Goal: Information Seeking & Learning: Learn about a topic

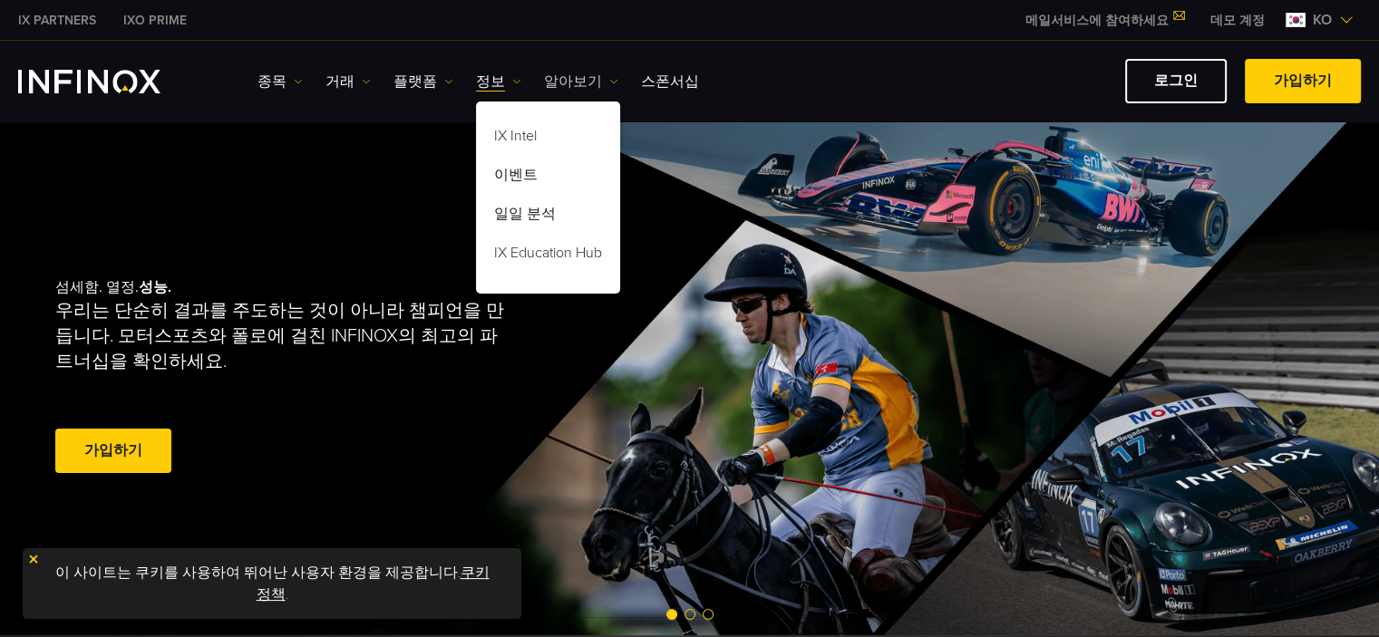
click at [592, 83] on link "알아보기" at bounding box center [581, 82] width 74 height 22
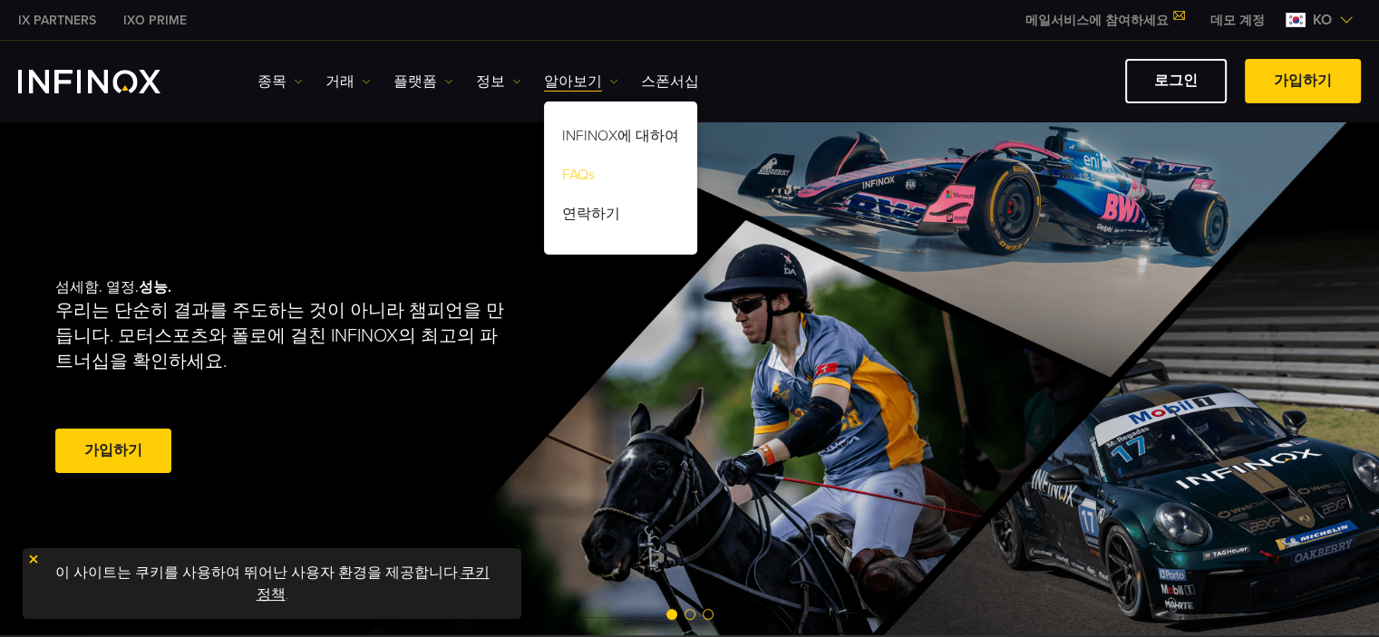
click at [577, 167] on link "FAQs" at bounding box center [620, 178] width 153 height 39
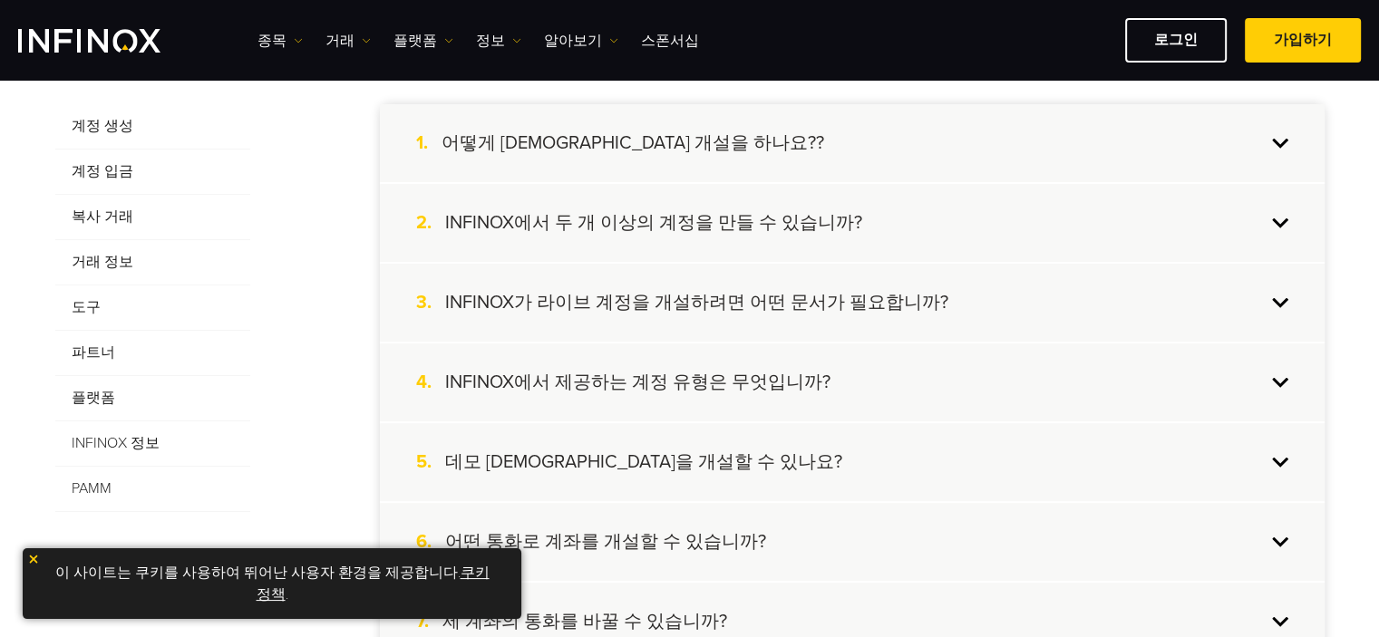
scroll to position [363, 0]
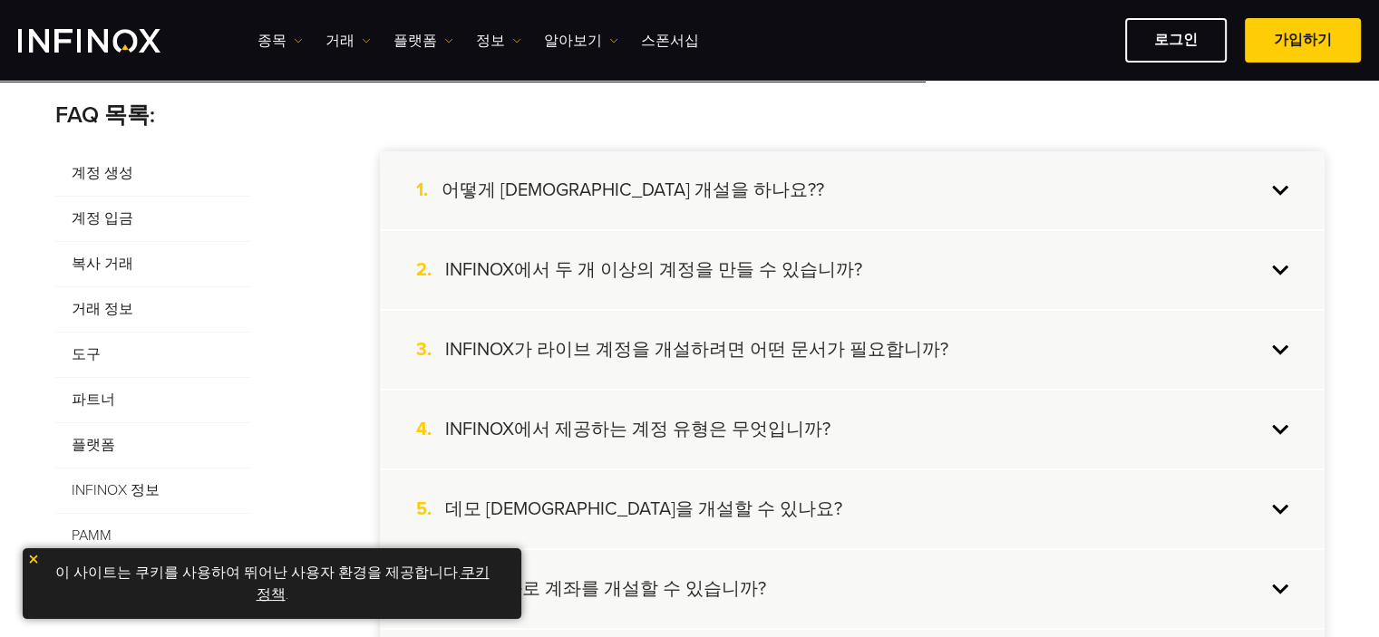
click at [125, 219] on span "계정 입금" at bounding box center [152, 219] width 195 height 45
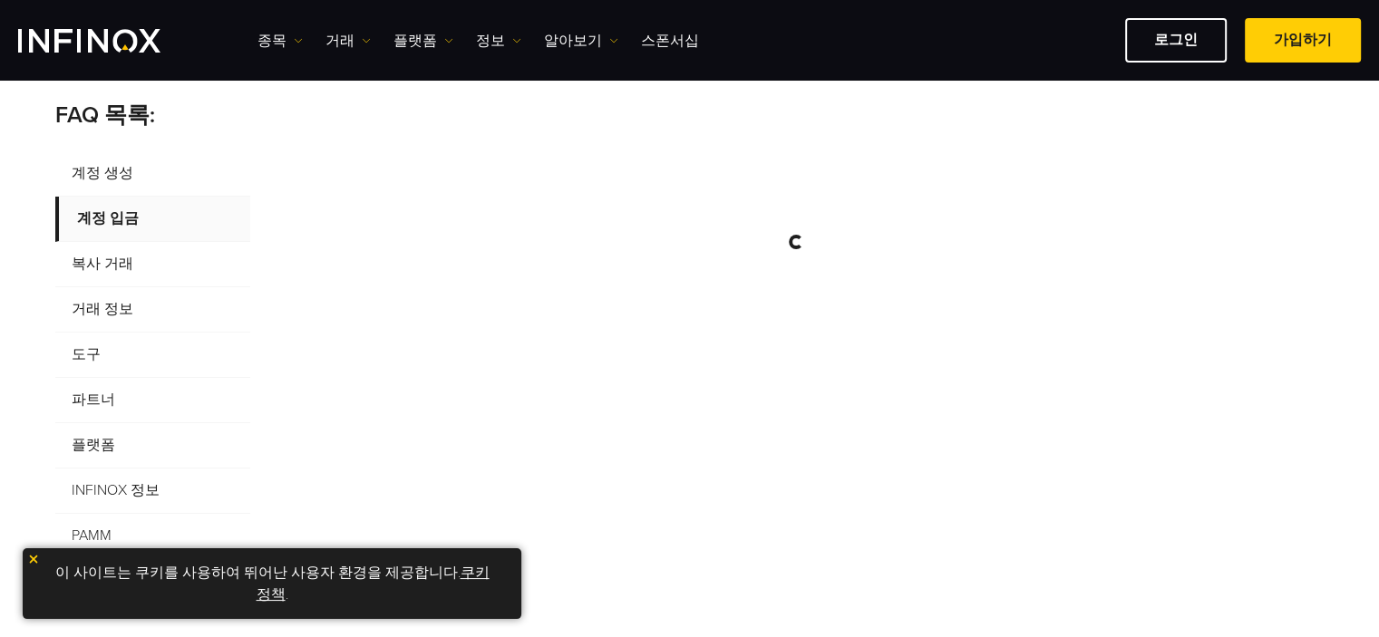
click at [135, 319] on span "거래 정보" at bounding box center [152, 309] width 195 height 45
click at [119, 228] on span "계정 입금" at bounding box center [152, 219] width 195 height 45
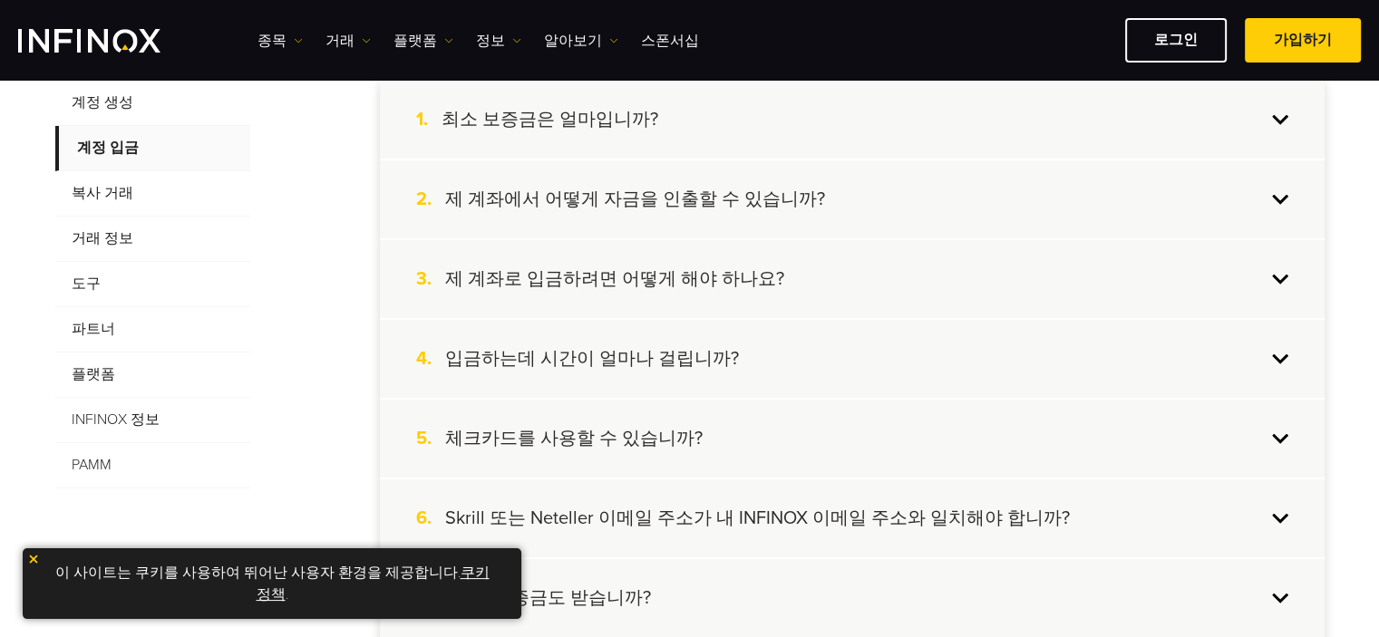
scroll to position [483, 0]
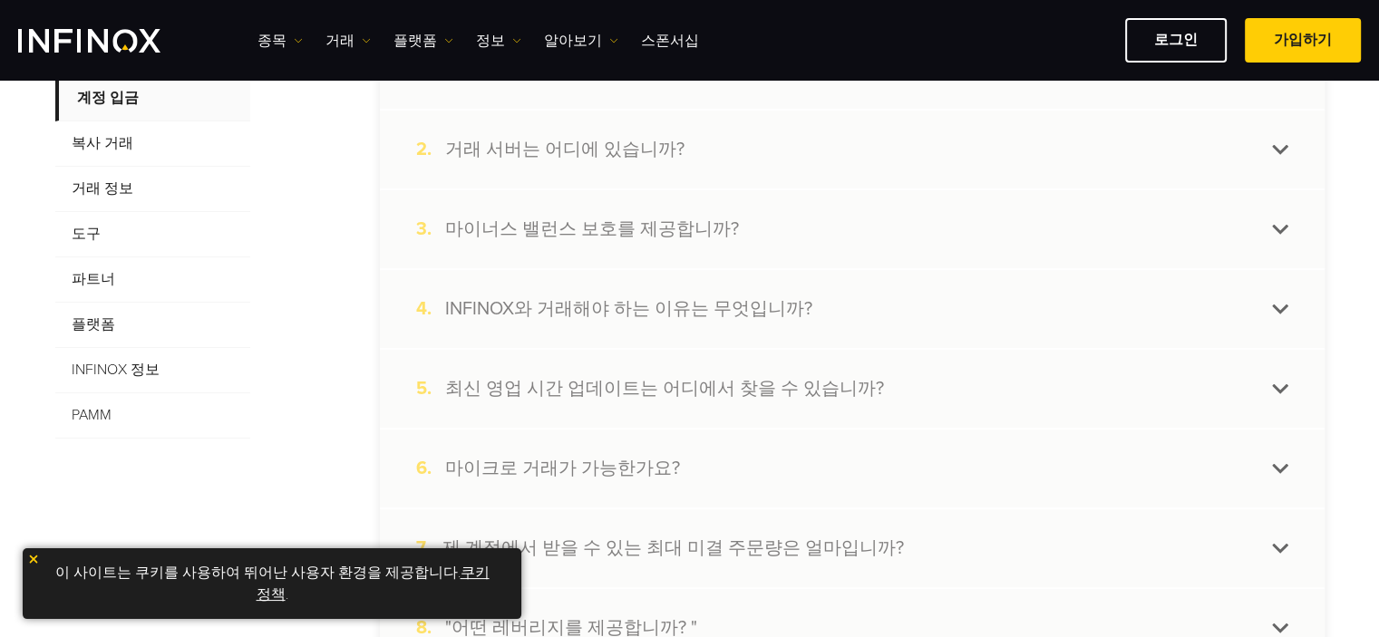
click at [754, 160] on div "2. 거래 서버는 어디에 있습니까?" at bounding box center [852, 150] width 945 height 78
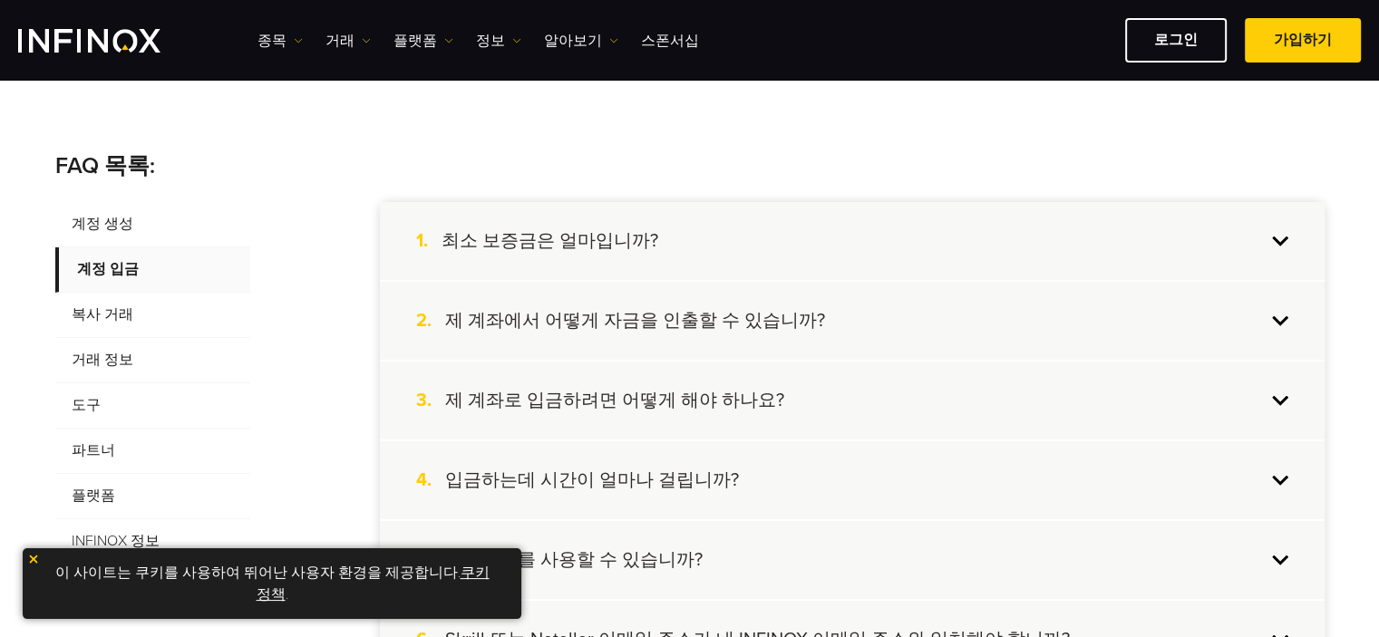
scroll to position [363, 0]
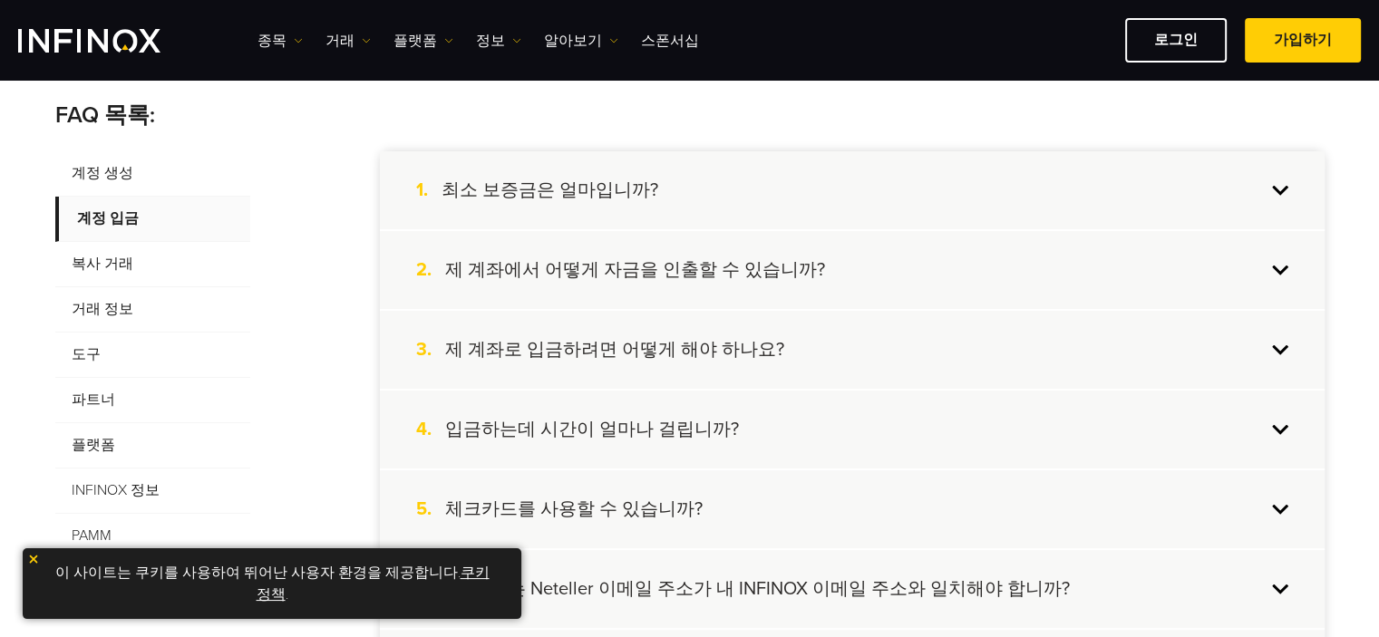
click at [620, 198] on h4 "최소 보증금은 얼마입니까?" at bounding box center [549, 191] width 217 height 24
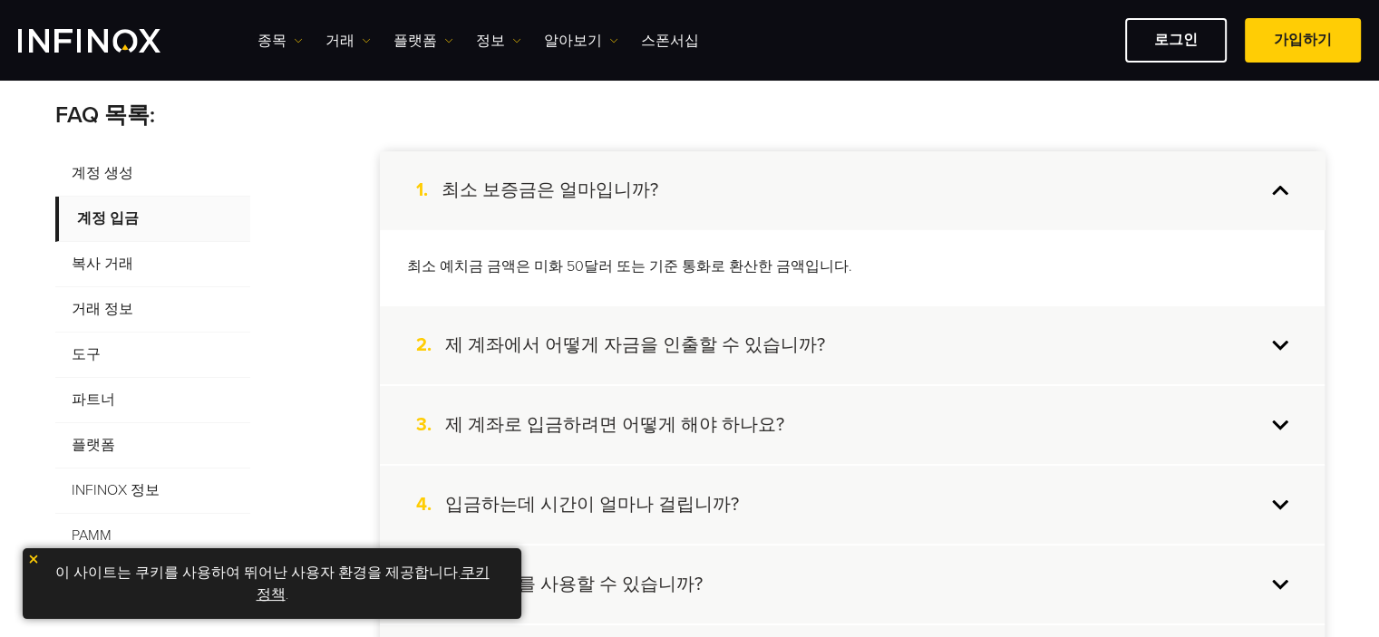
click at [626, 195] on h4 "최소 보증금은 얼마입니까?" at bounding box center [549, 191] width 217 height 24
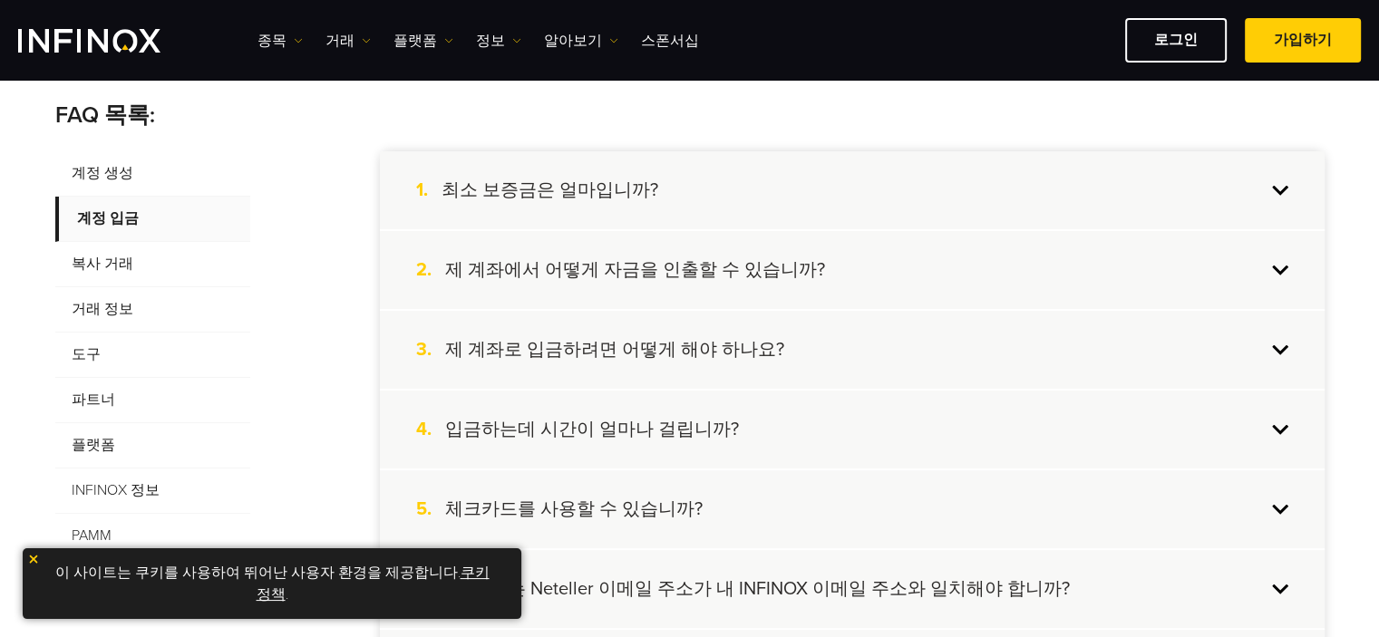
click at [624, 255] on div "2. 제 계좌에서 어떻게 자금을 인출할 수 있습니까?" at bounding box center [852, 270] width 945 height 78
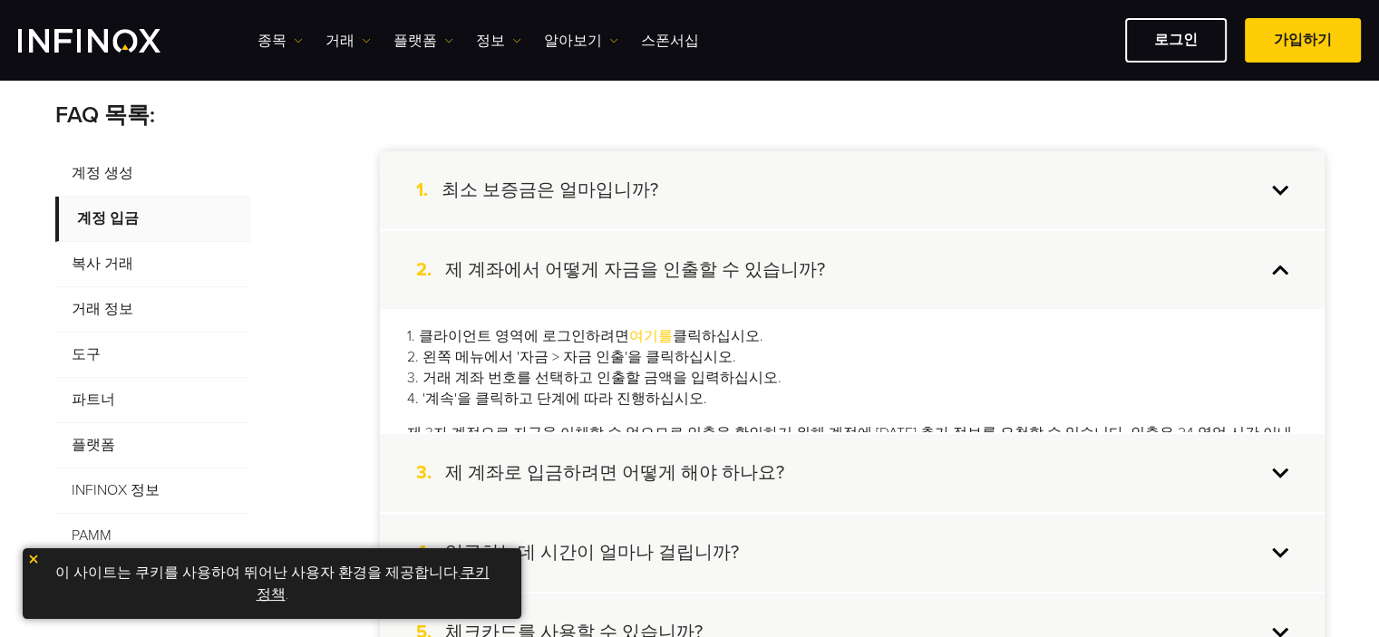
scroll to position [0, 0]
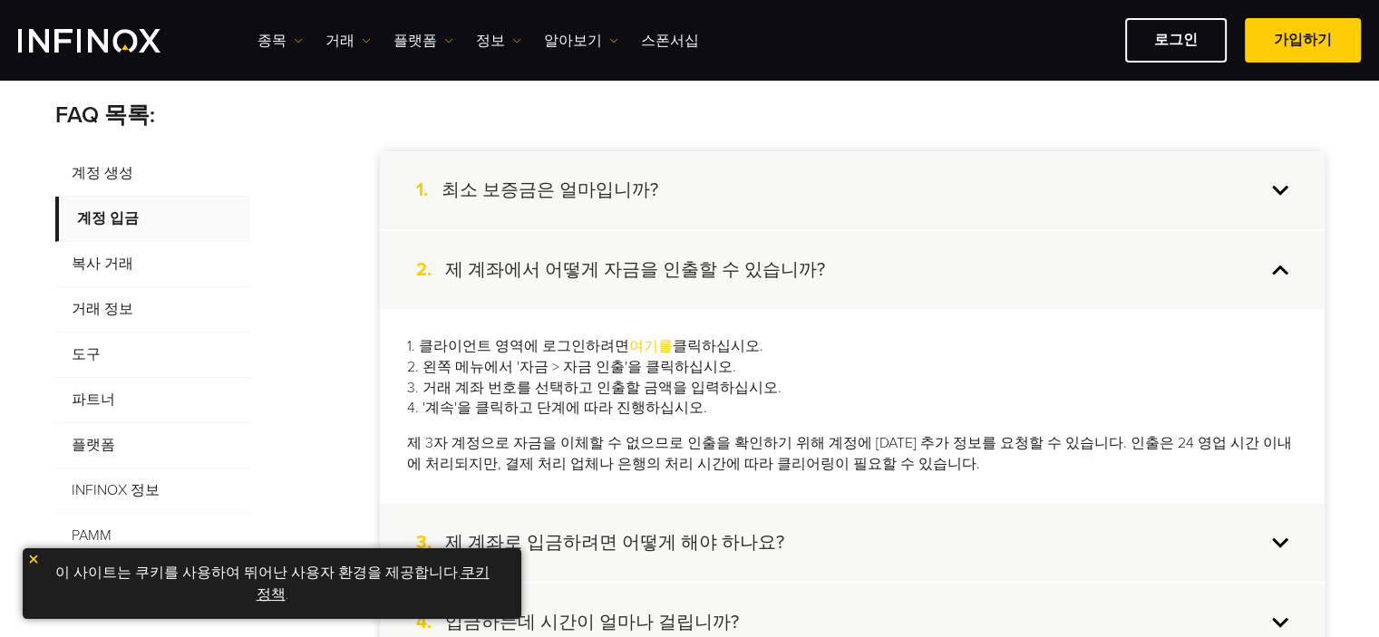
click at [643, 275] on h4 "제 계좌에서 어떻게 자금을 인출할 수 있습니까?" at bounding box center [635, 270] width 380 height 24
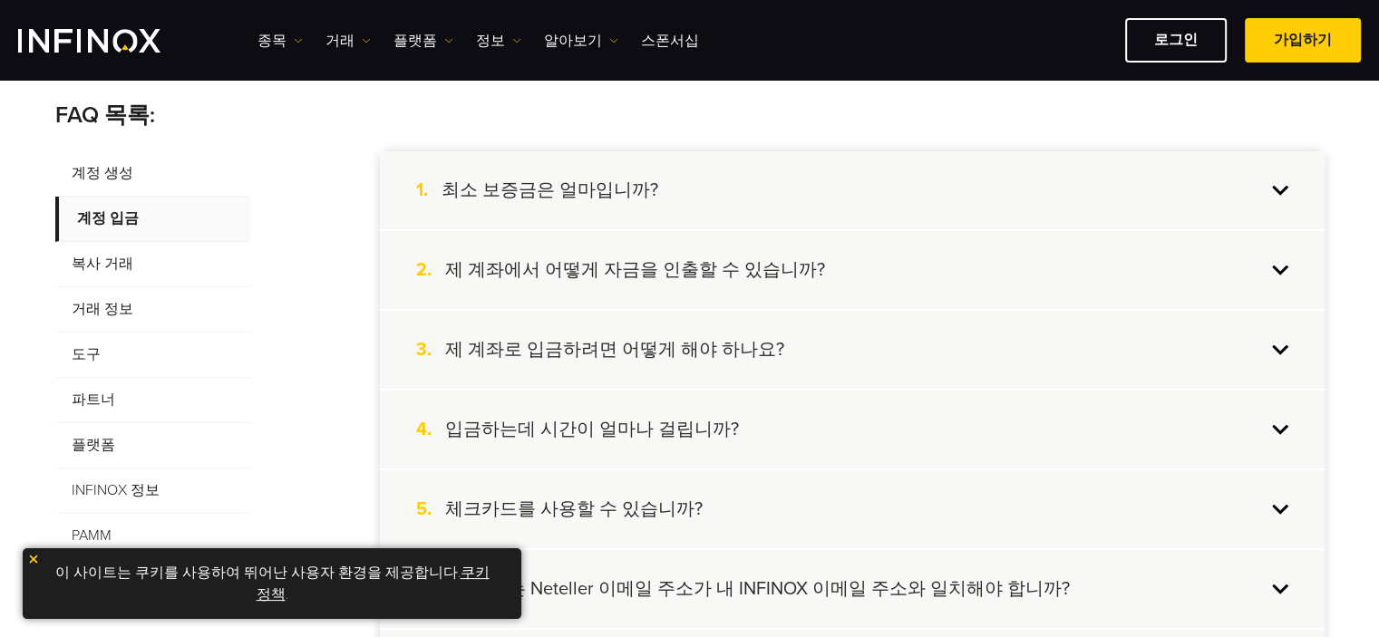
click at [591, 354] on h4 "제 계좌로 입금하려면 어떻게 해야 하나요?" at bounding box center [614, 350] width 339 height 24
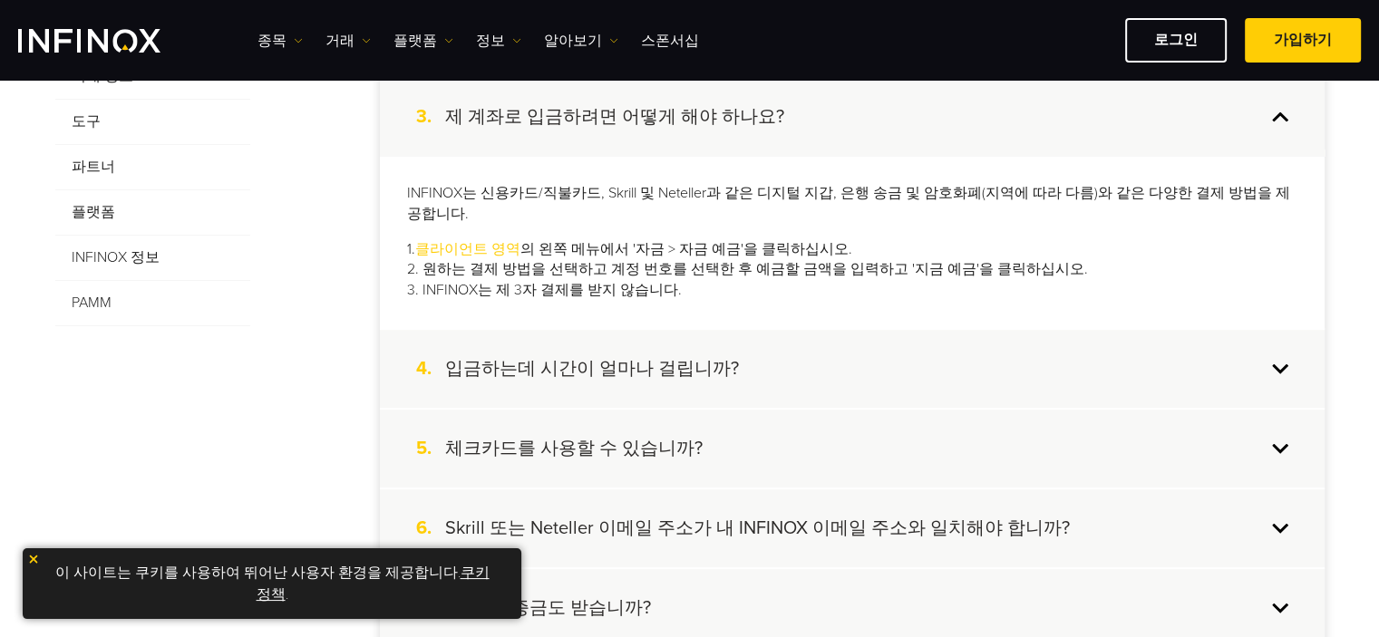
scroll to position [604, 0]
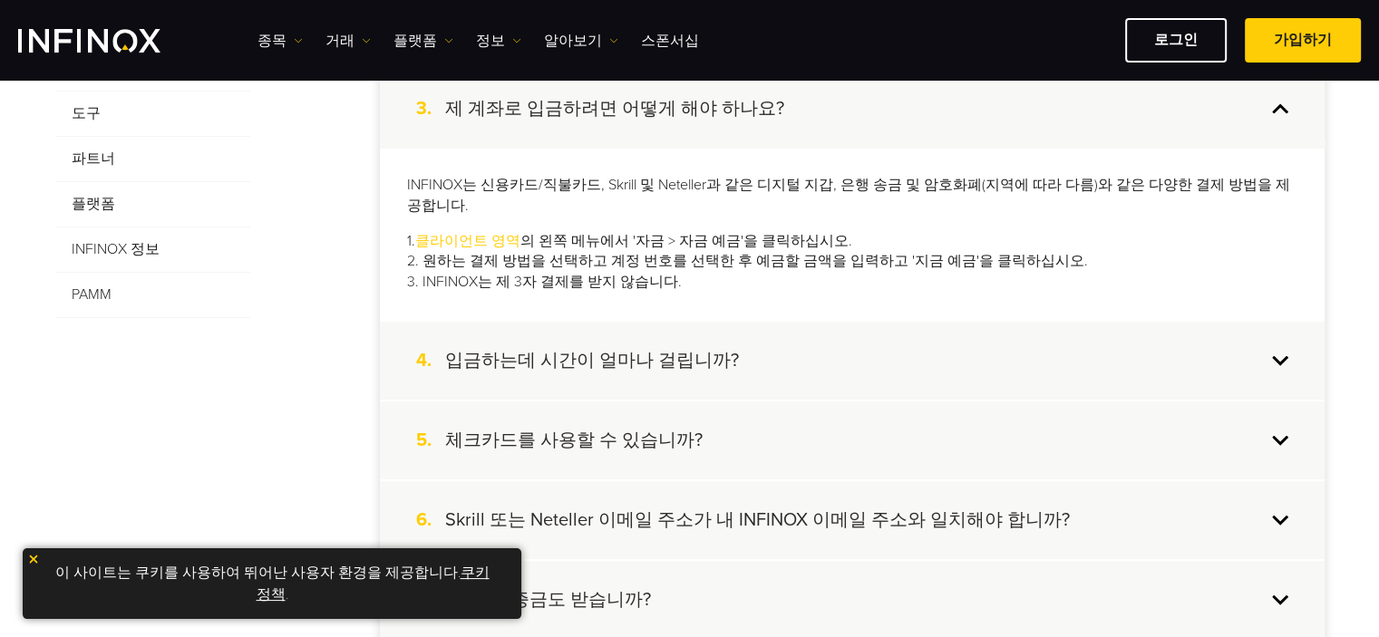
click at [579, 349] on h4 "입금하는데 시간이 얼마나 걸립니까?" at bounding box center [592, 361] width 294 height 24
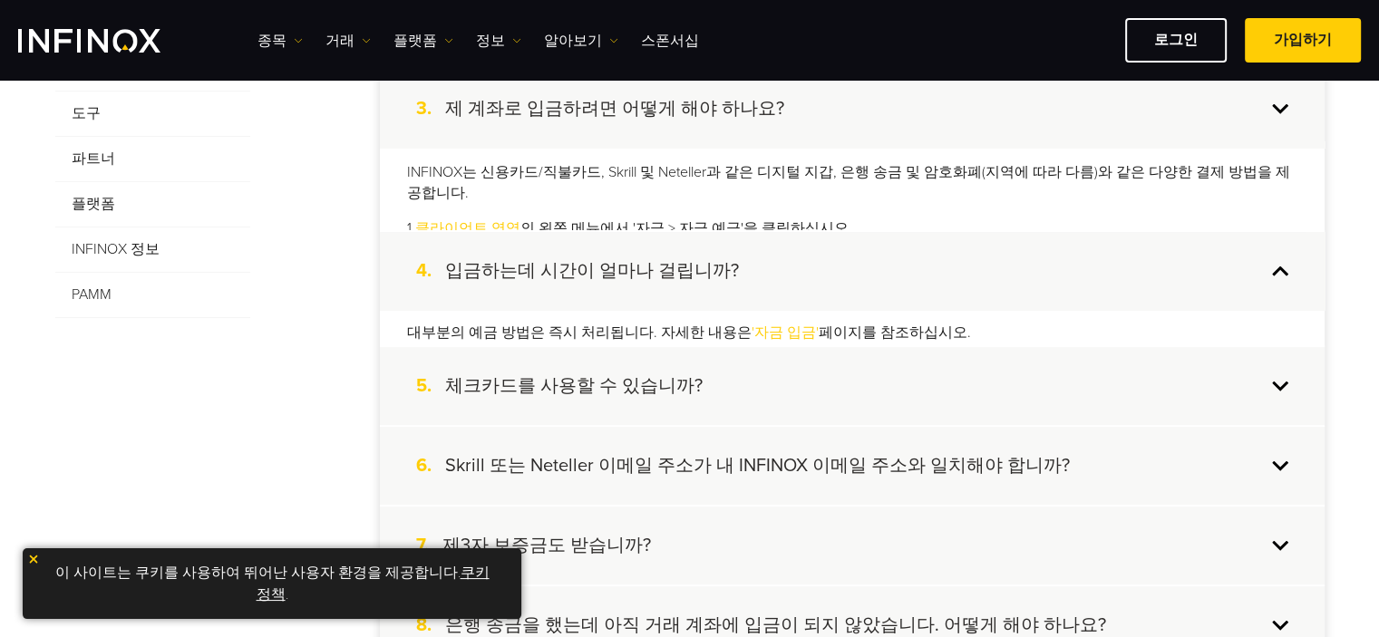
scroll to position [0, 0]
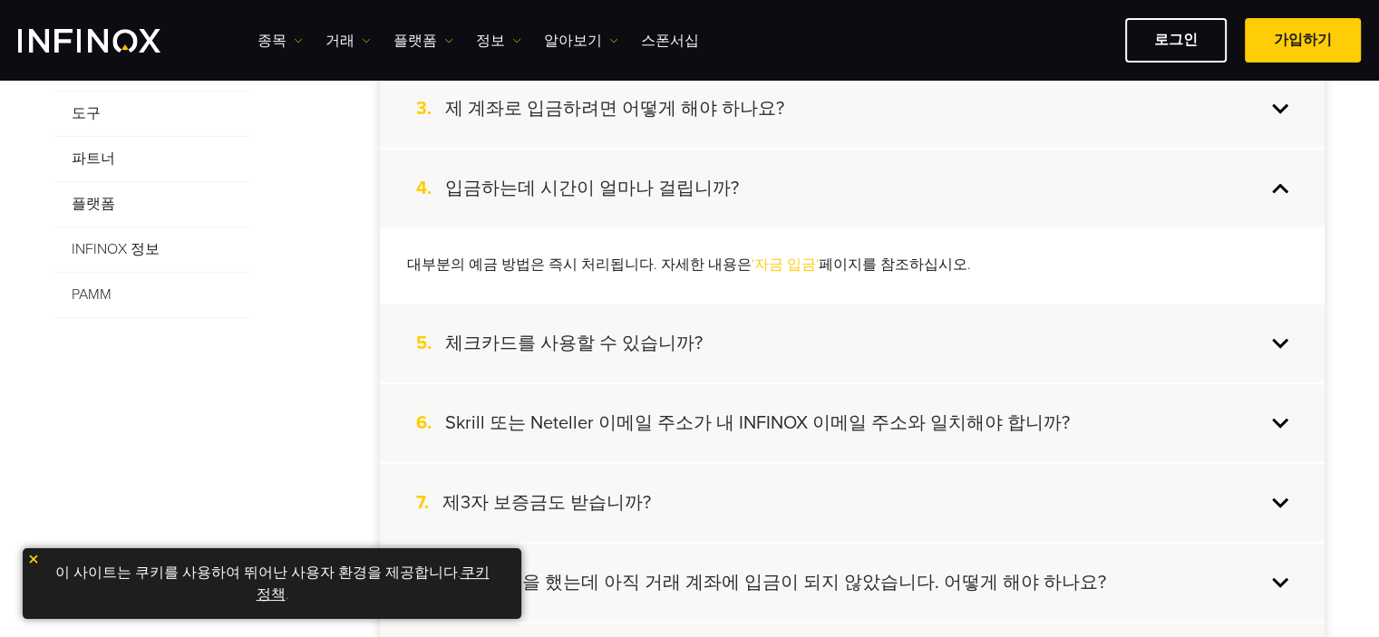
click at [756, 270] on link "'자금 입금'" at bounding box center [784, 265] width 67 height 18
click at [631, 342] on h4 "체크카드를 사용할 수 있습니까?" at bounding box center [573, 344] width 257 height 24
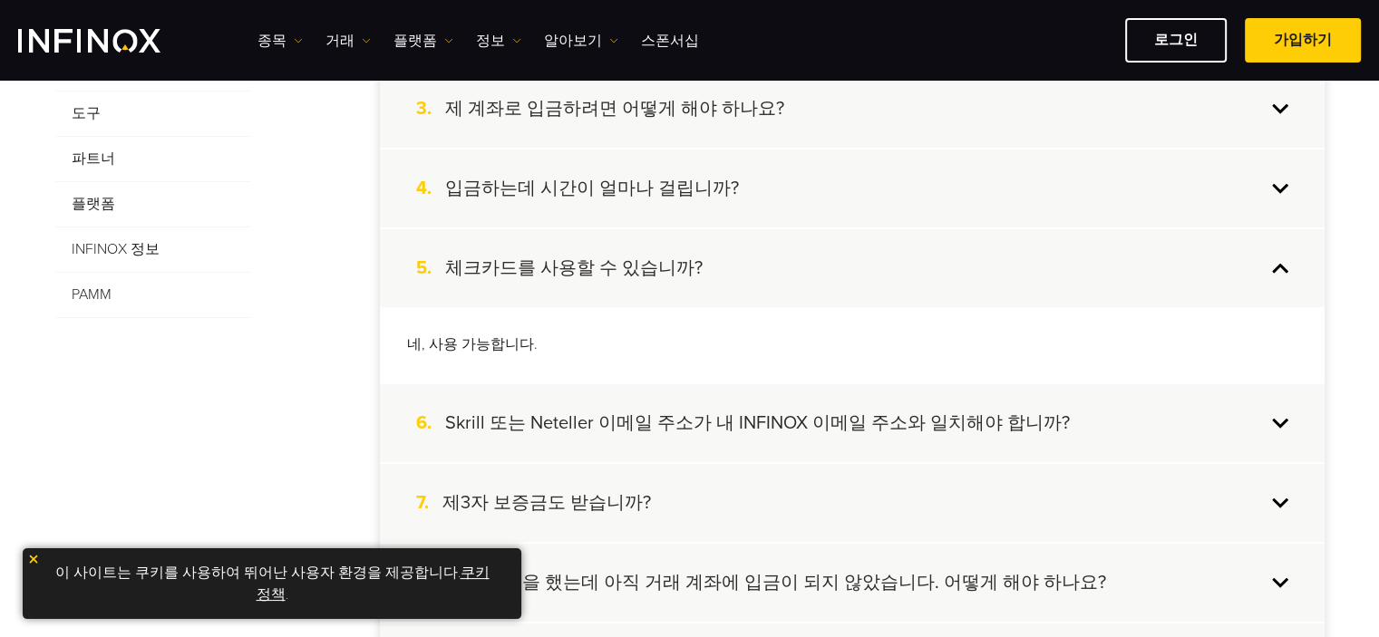
scroll to position [725, 0]
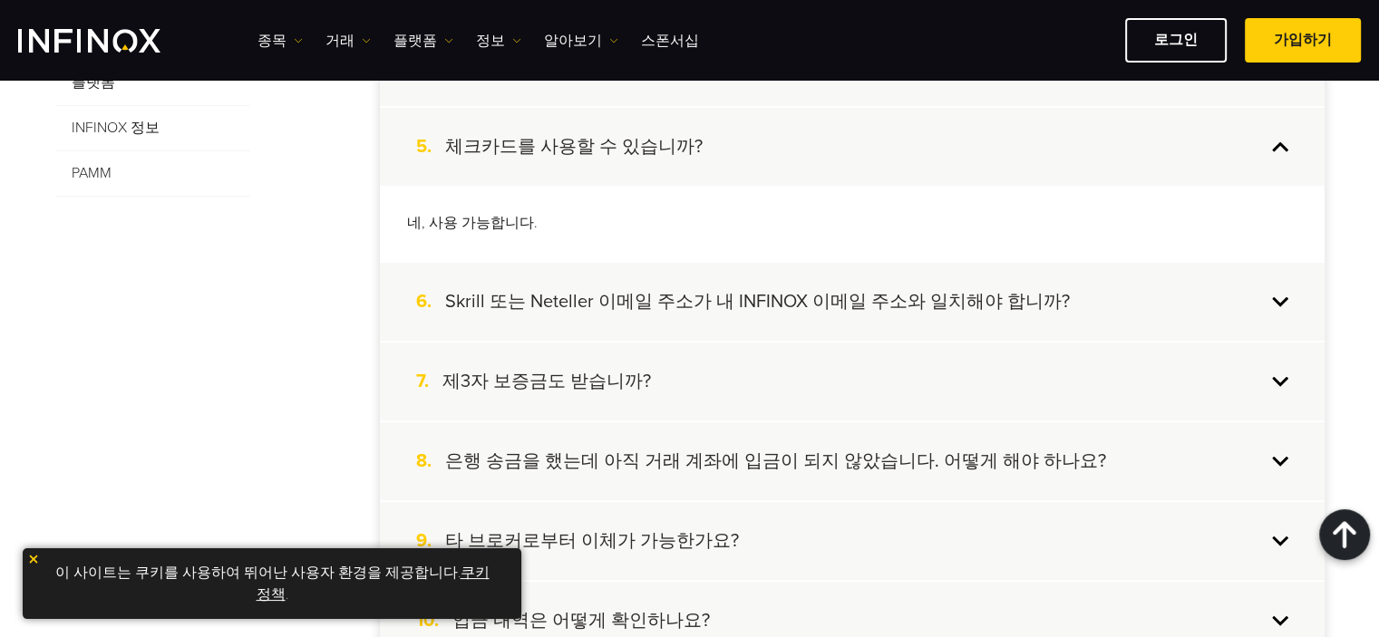
click at [671, 387] on div "7. 제3자 보증금도 받습니까?" at bounding box center [852, 382] width 945 height 78
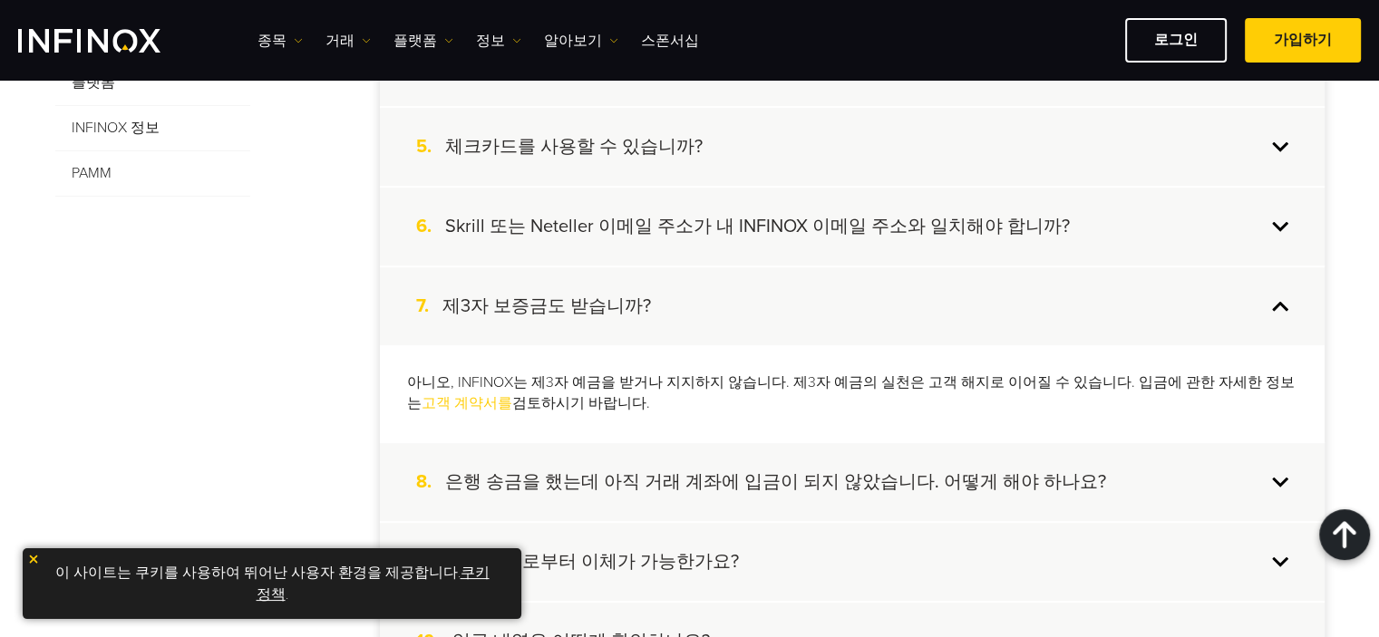
scroll to position [846, 0]
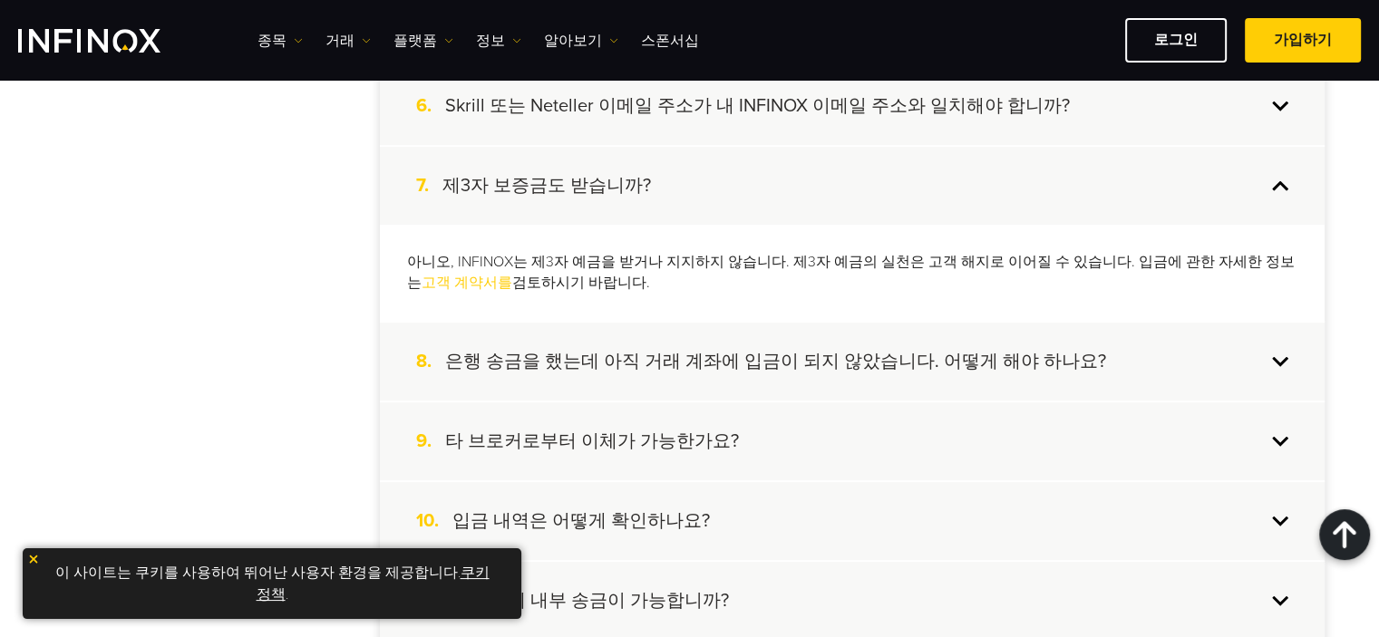
click at [682, 376] on div "8. 은행 송금을 했는데 아직 거래 계좌에 입금이 되지 않았습니다. 어떻게 해야 하나요?" at bounding box center [852, 362] width 945 height 78
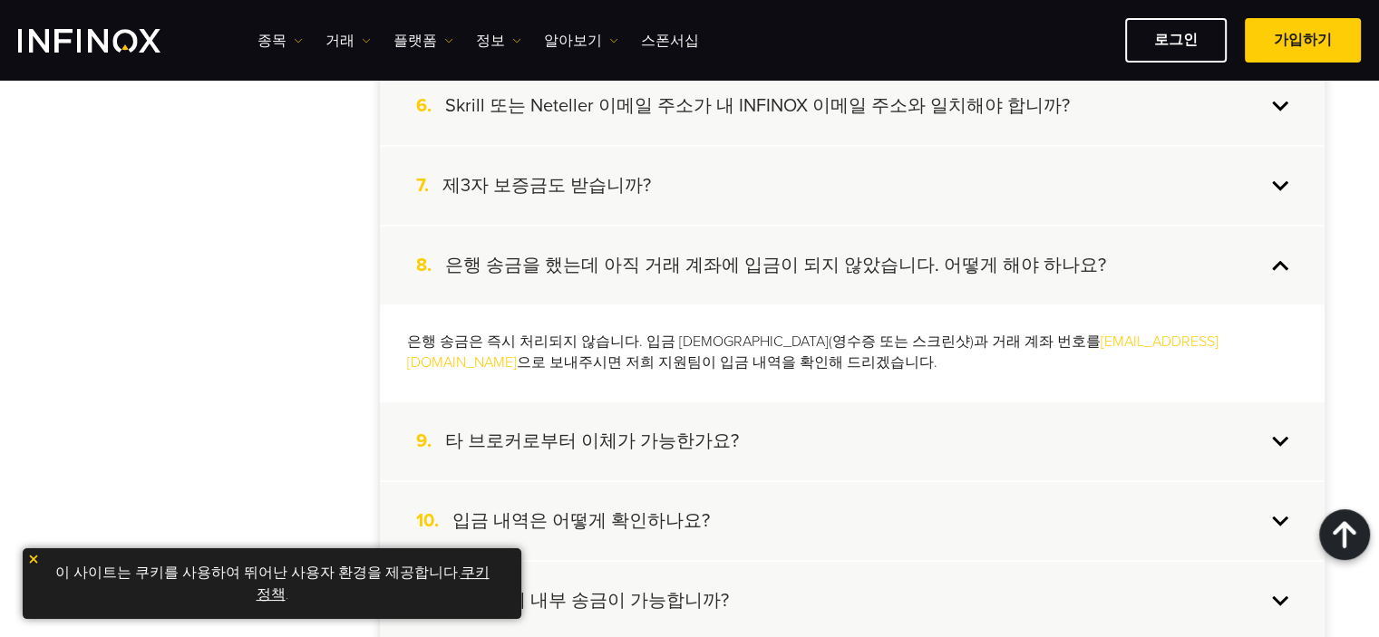
click at [759, 442] on div "9. 타 브로커로부터 이체가 가능한가요?" at bounding box center [852, 441] width 945 height 78
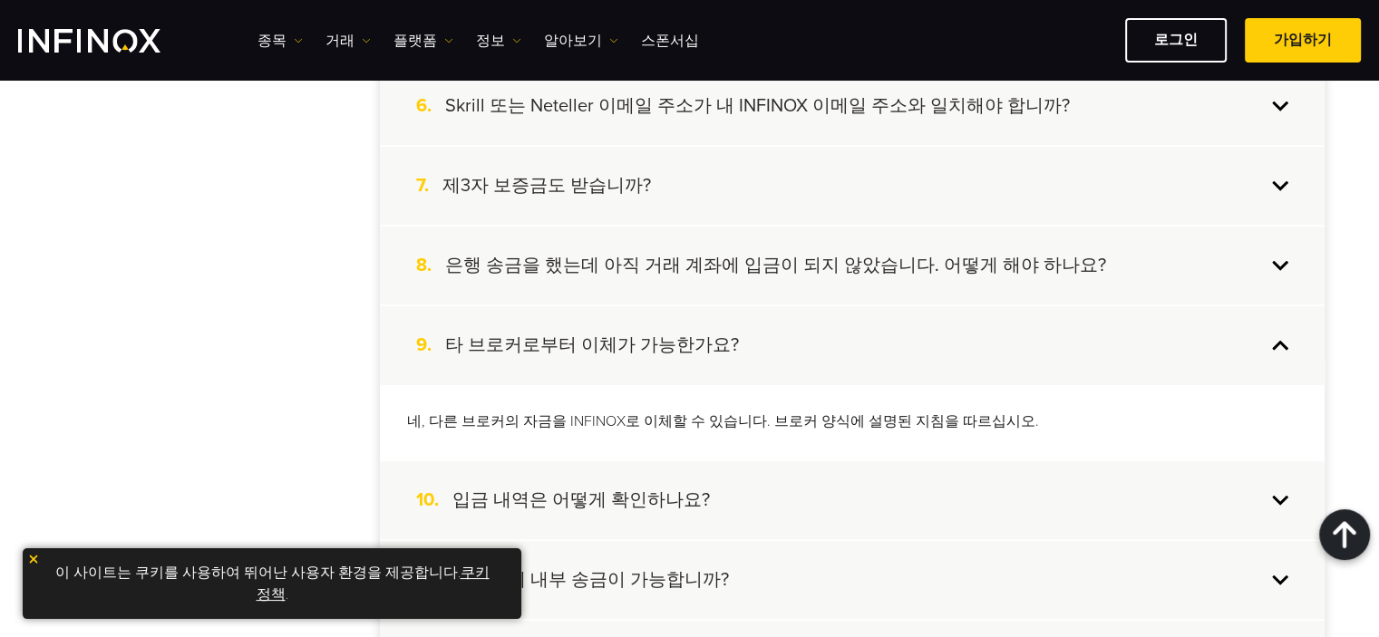
scroll to position [966, 0]
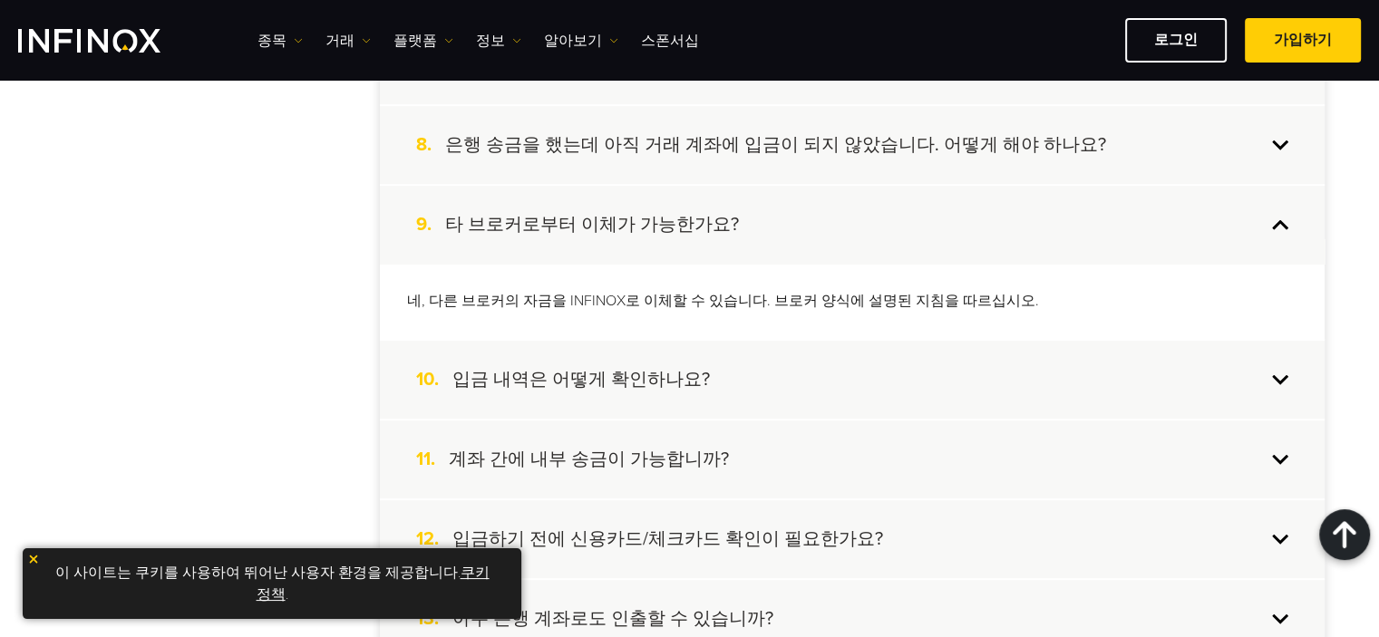
click at [678, 381] on h4 "입금 내역은 어떻게 확인하나요?" at bounding box center [580, 380] width 257 height 24
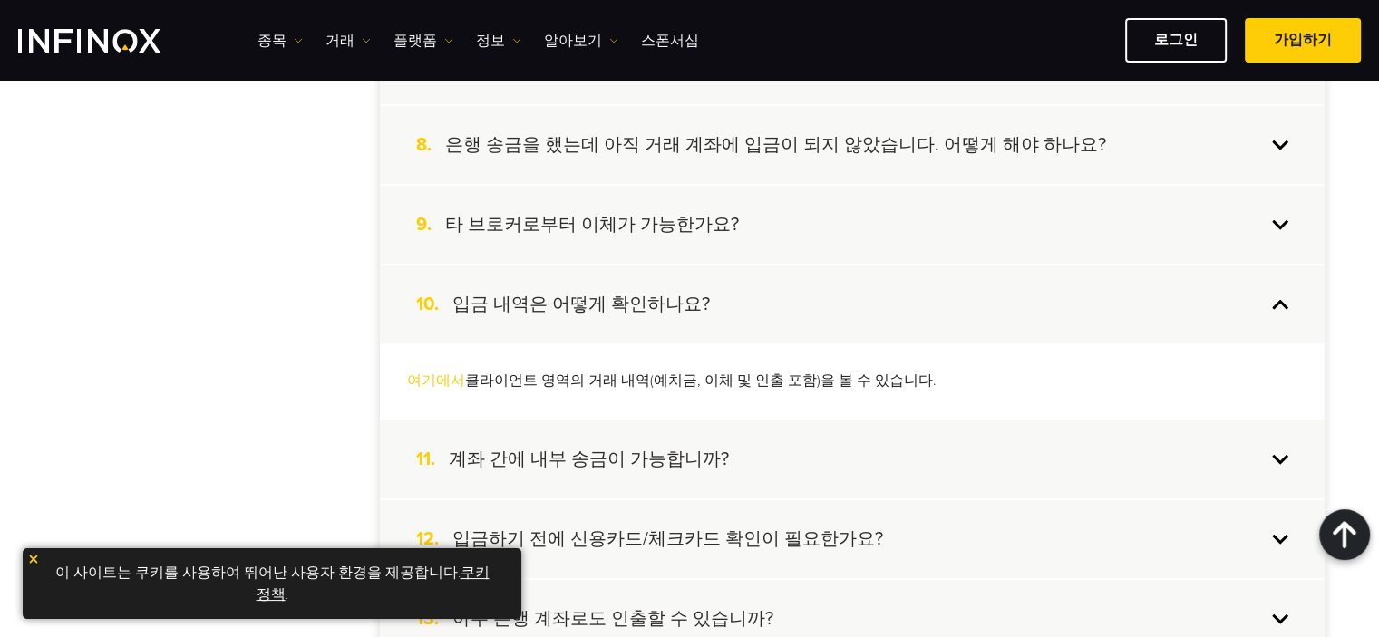
scroll to position [1088, 0]
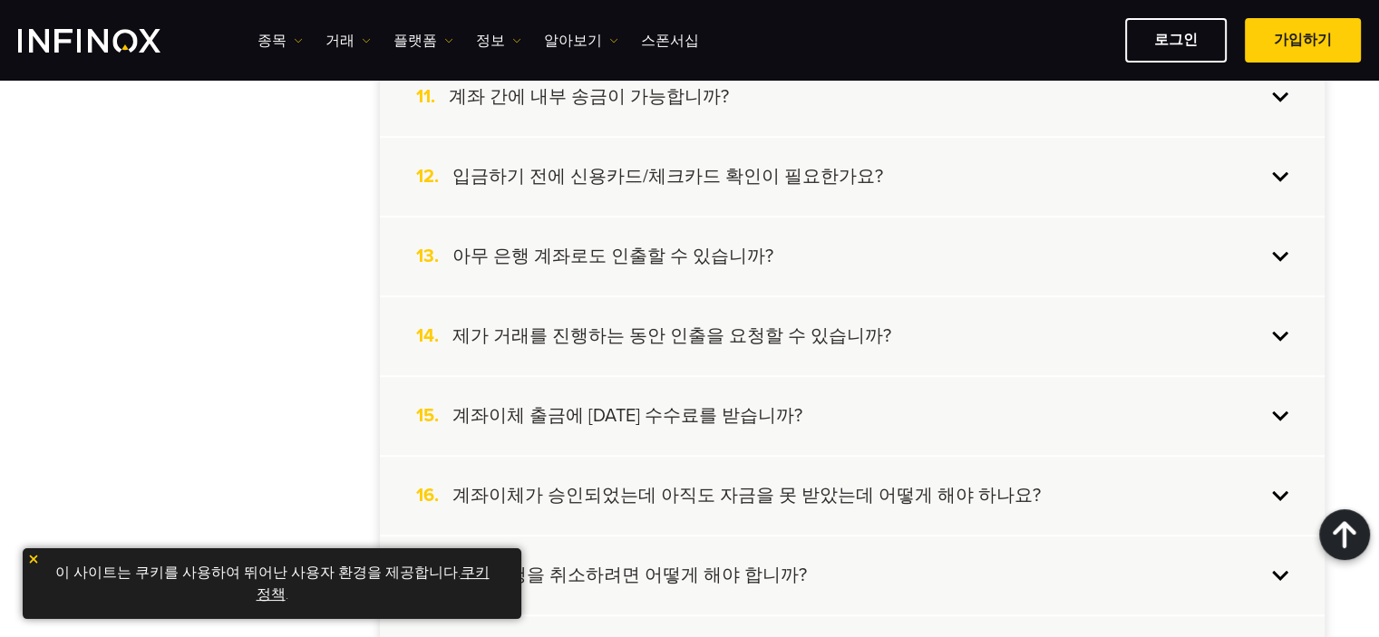
click at [608, 262] on h4 "아무 은행 계좌로도 인출할 수 있습니까?" at bounding box center [612, 257] width 321 height 24
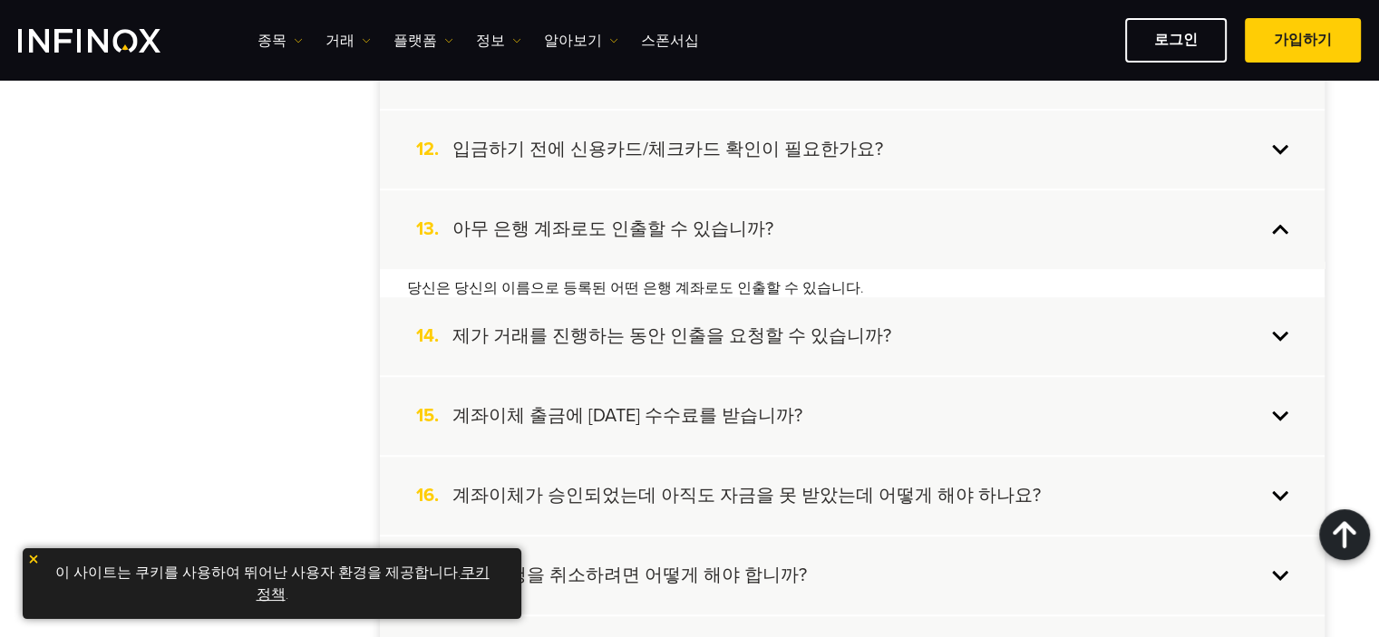
scroll to position [1309, 0]
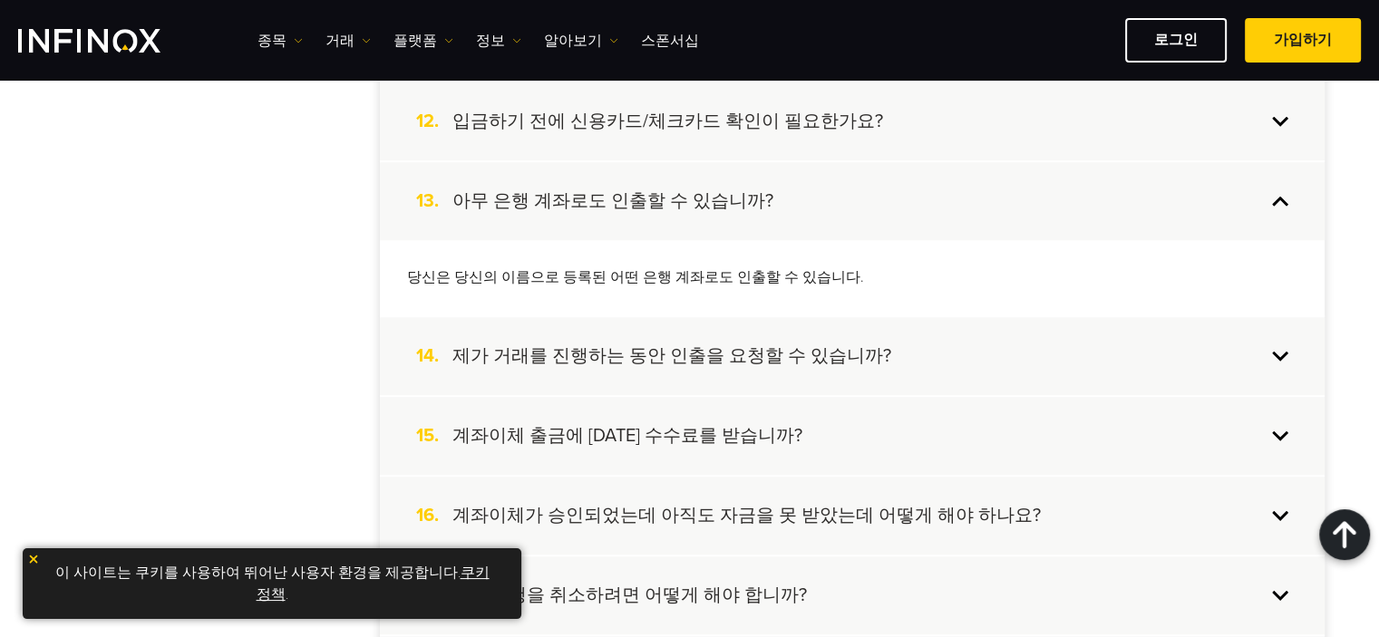
click at [754, 351] on h4 "제가 거래를 진행하는 동안 인출을 요청할 수 있습니까?" at bounding box center [671, 356] width 439 height 24
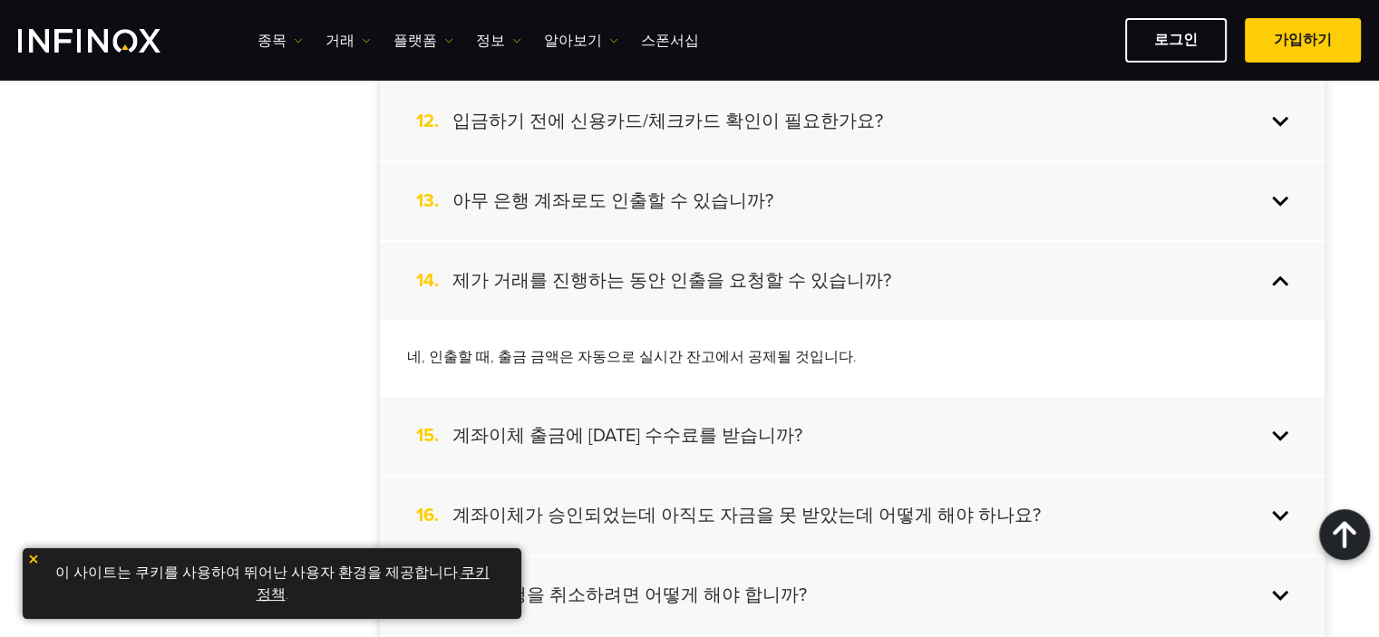
scroll to position [1430, 0]
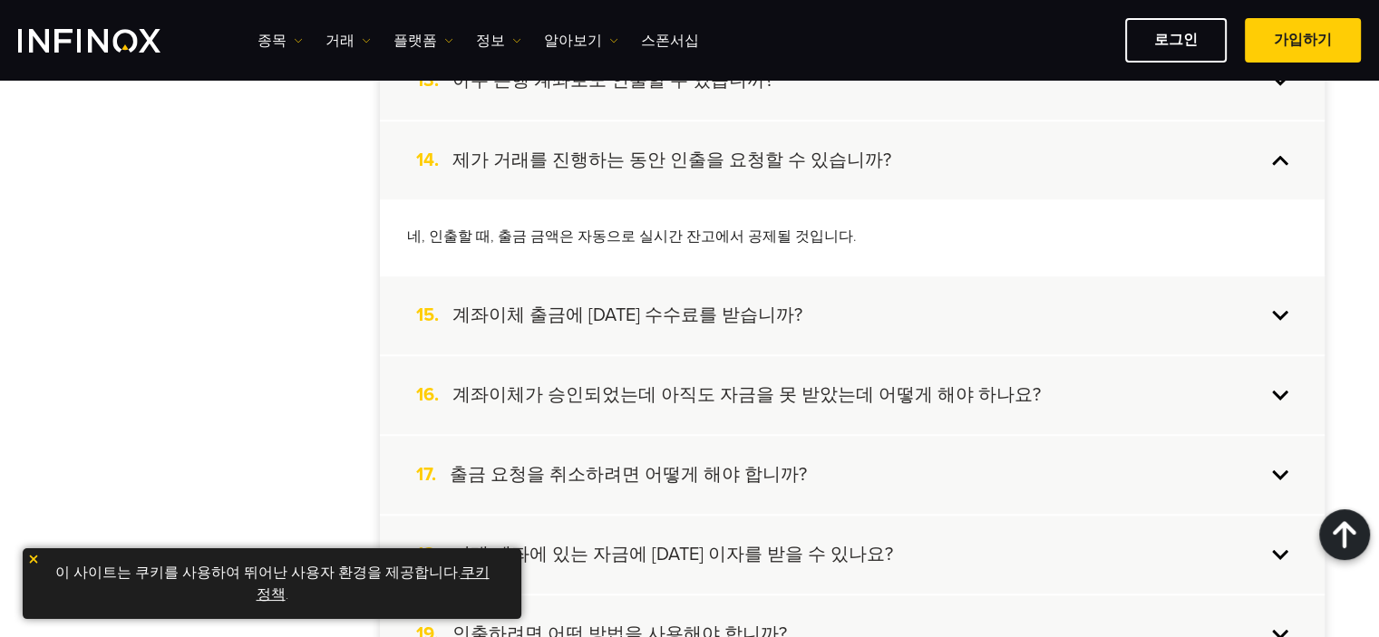
click at [711, 316] on h4 "계좌이체 출금에 대한 수수료를 받습니까?" at bounding box center [627, 316] width 350 height 24
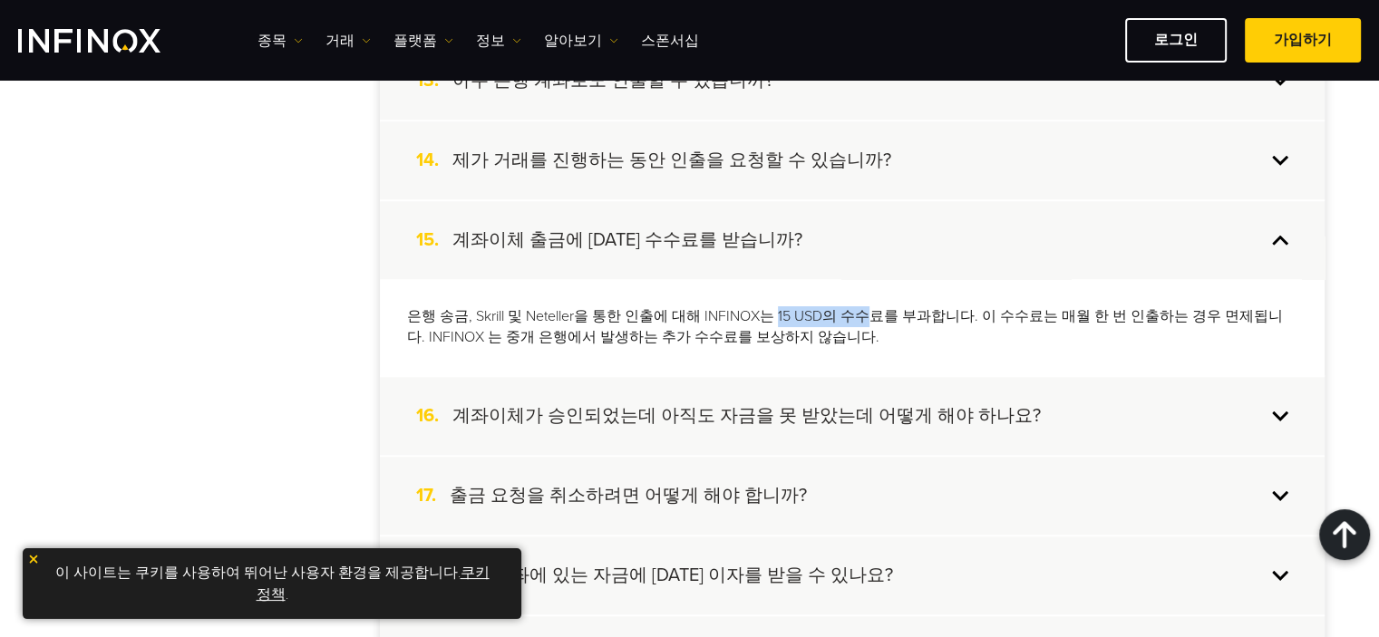
drag, startPoint x: 763, startPoint y: 315, endPoint x: 848, endPoint y: 317, distance: 85.3
click at [848, 317] on p "은행 송금, Skrill 및 Neteller을 통한 인출에 대해 INFINOX는 15 USD의 수수료를 부과합니다. 이 수수료는 매월 한 번 …" at bounding box center [852, 327] width 890 height 42
click at [852, 317] on p "은행 송금, Skrill 및 Neteller을 통한 인출에 대해 INFINOX는 15 USD의 수수료를 부과합니다. 이 수수료는 매월 한 번 …" at bounding box center [852, 327] width 890 height 42
click at [745, 383] on div "16. 계좌이체가 승인되었는데 아직도 자금을 못 받았는데 어떻게 해야 하나요?" at bounding box center [852, 416] width 945 height 78
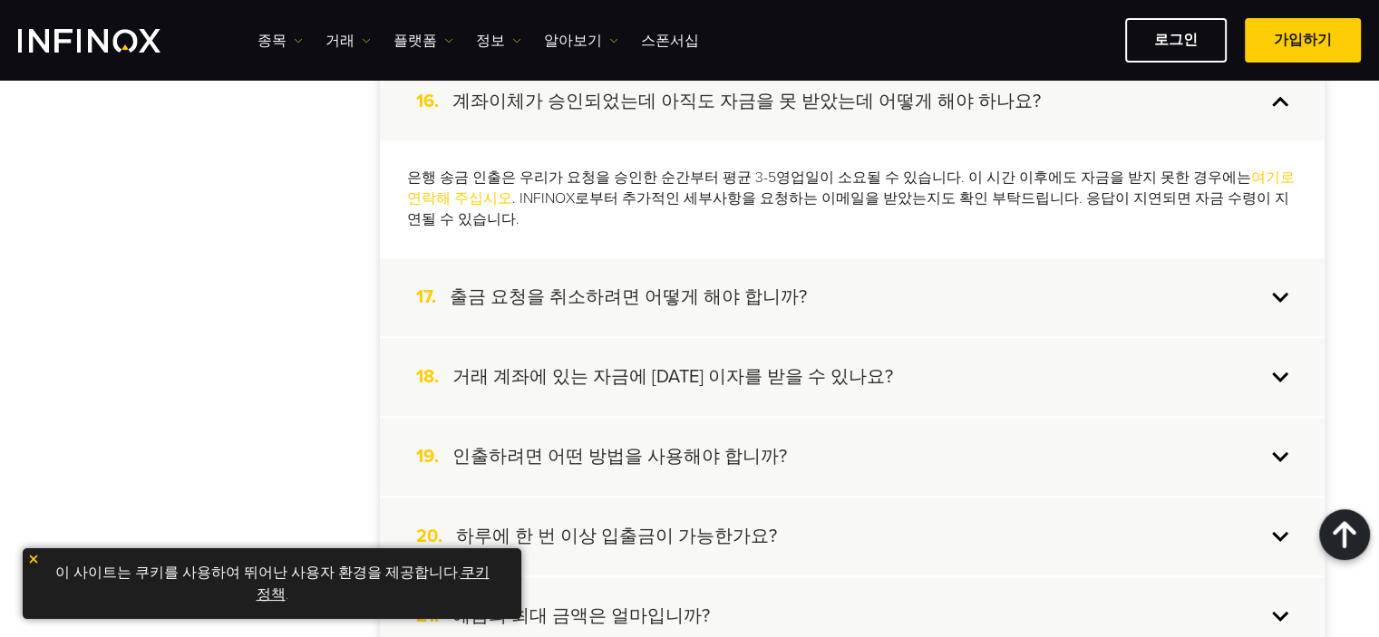
scroll to position [1792, 0]
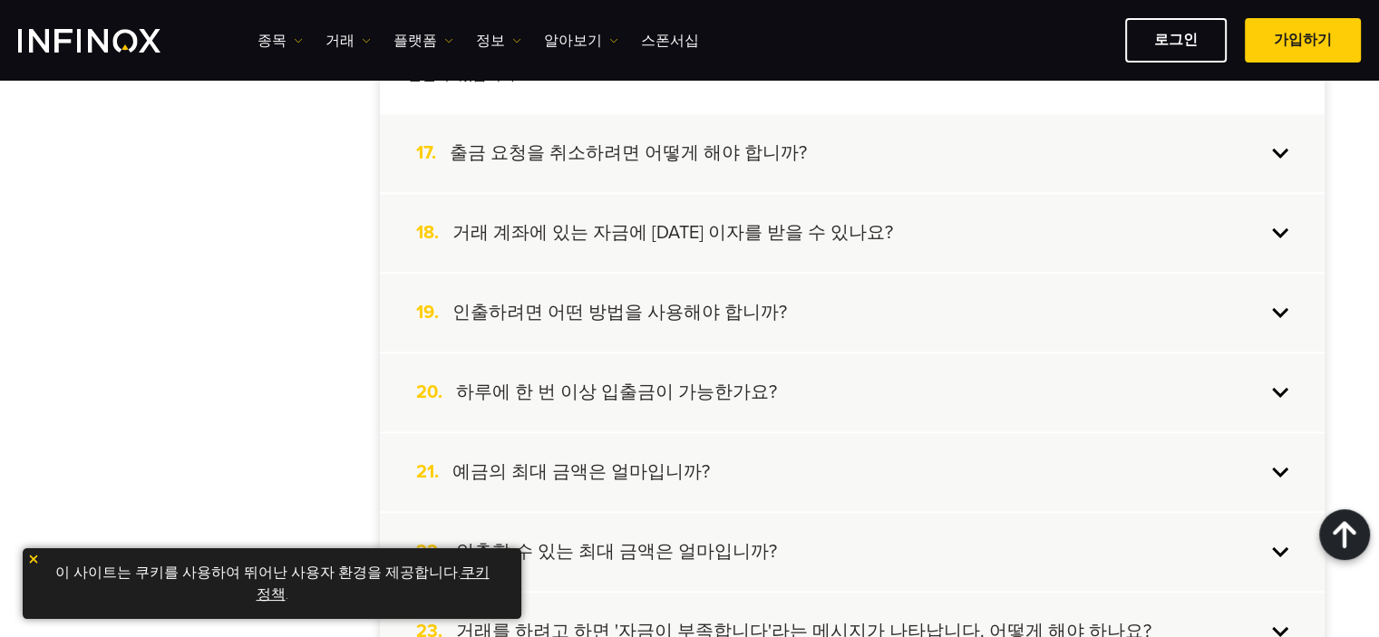
click at [718, 242] on div "18. 거래 계좌에 있는 자금에 대한 이자를 받을 수 있나요?" at bounding box center [852, 233] width 945 height 78
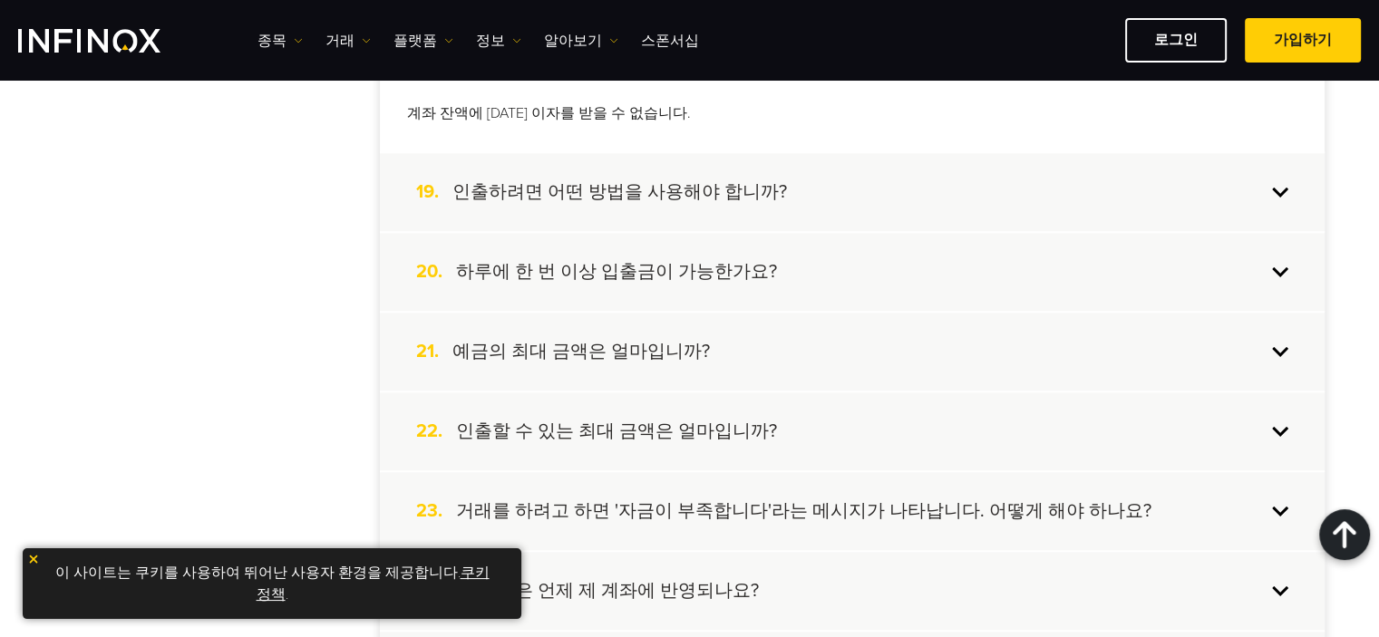
scroll to position [1907, 0]
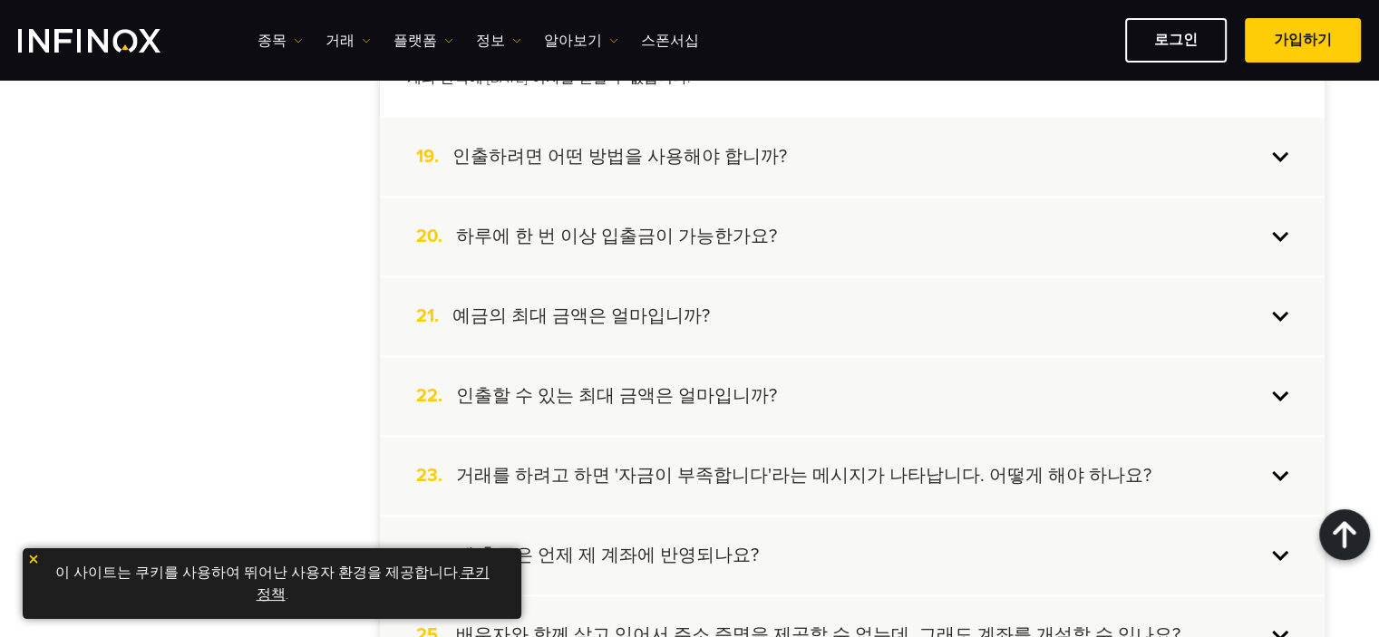
click at [708, 245] on div "20. 하루에 한 번 이상 입출금이 가능한가요?" at bounding box center [852, 237] width 945 height 78
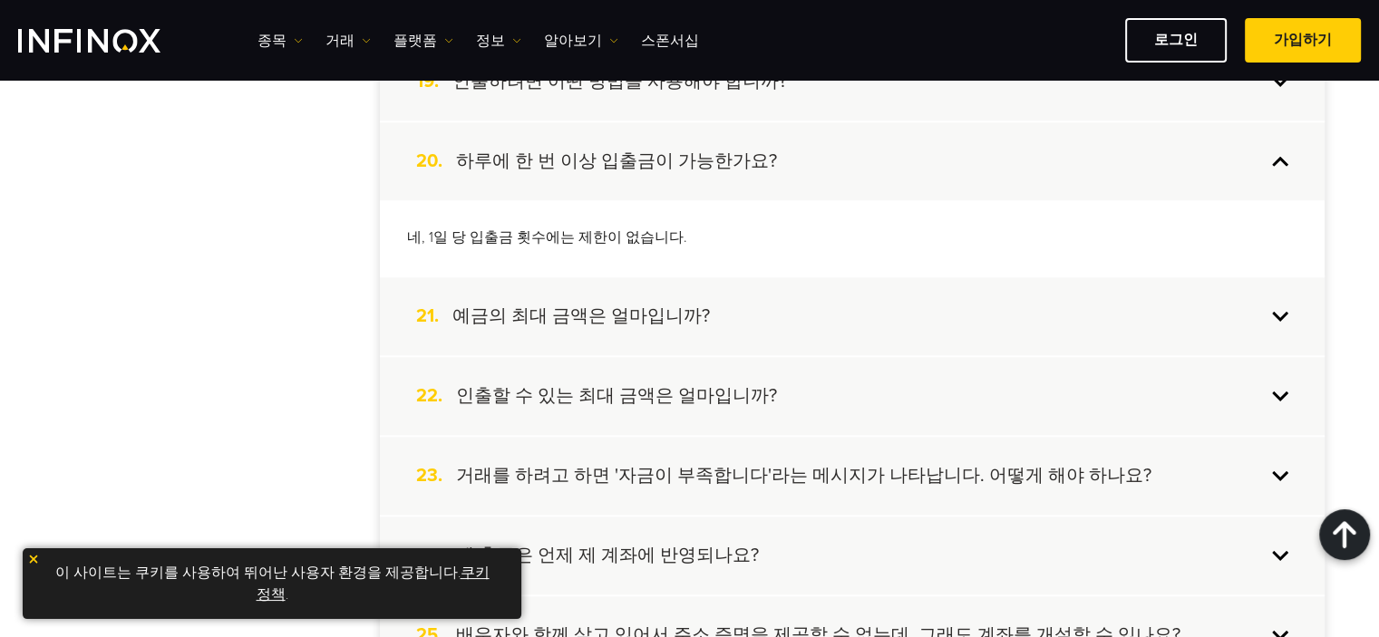
click at [715, 307] on div "21. 예금의 최대 금액은 얼마입니까?" at bounding box center [852, 316] width 945 height 78
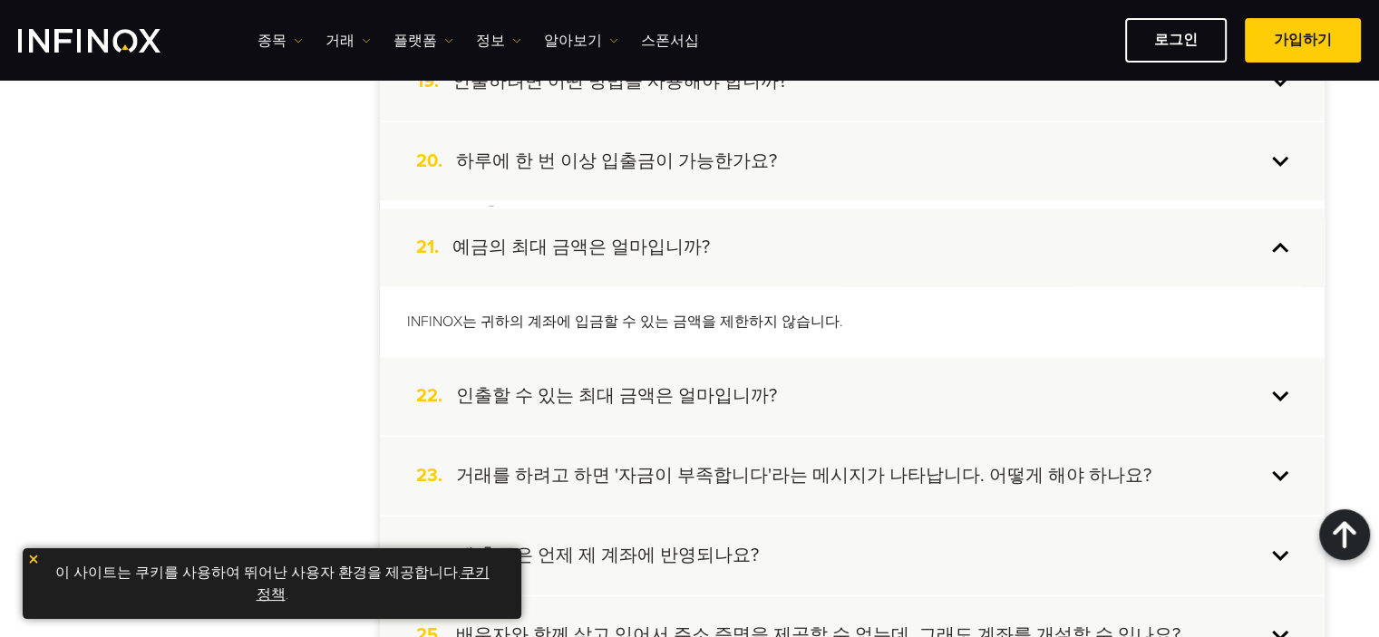
scroll to position [0, 0]
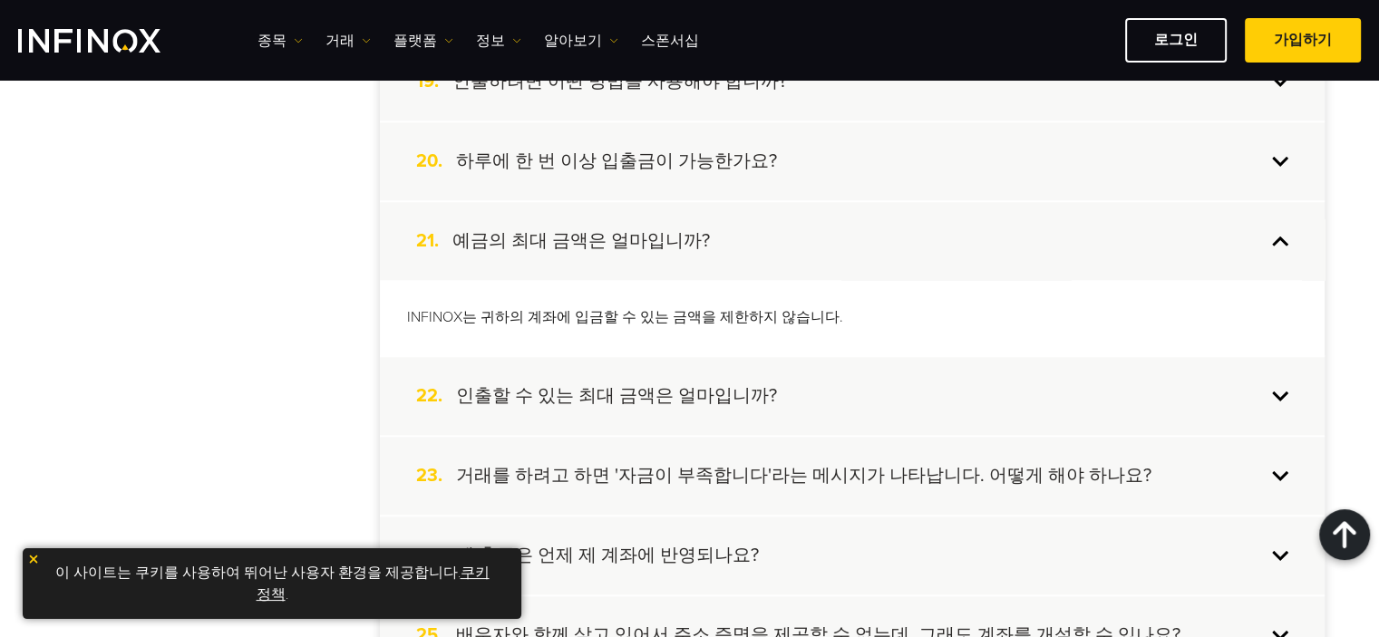
click at [795, 381] on div "22. 인출할 수 있는 최대 금액은 얼마입니까?" at bounding box center [852, 396] width 945 height 78
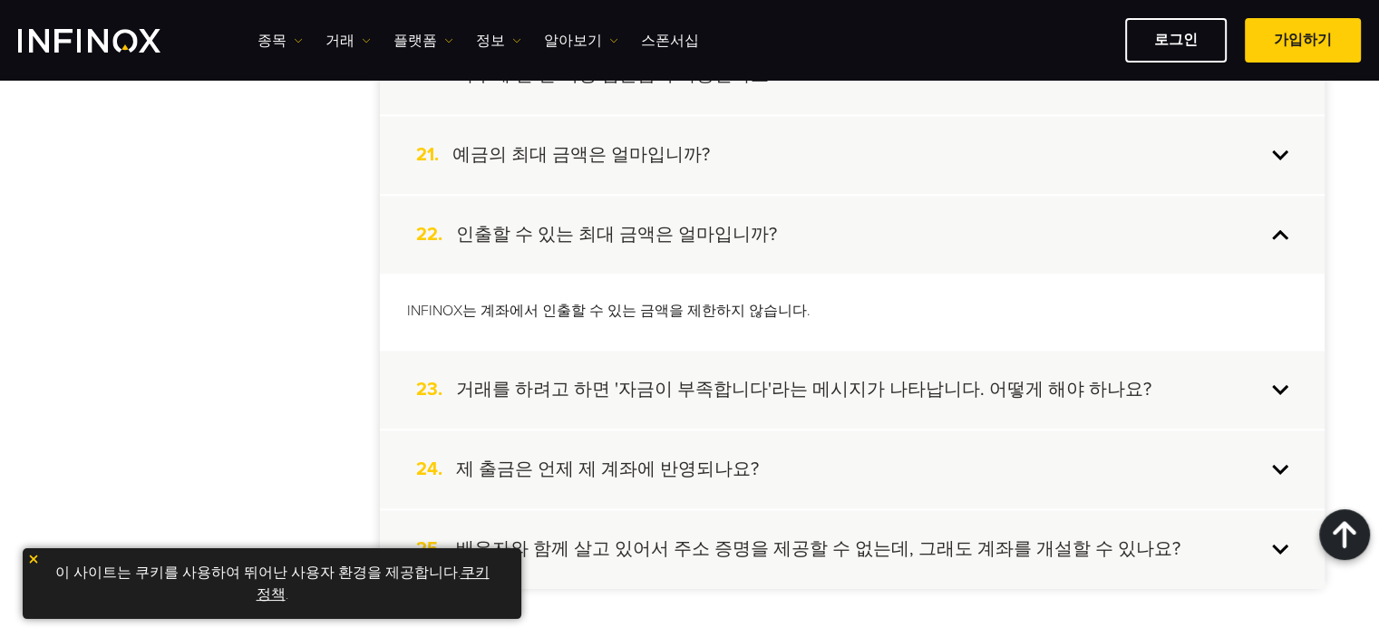
scroll to position [2028, 0]
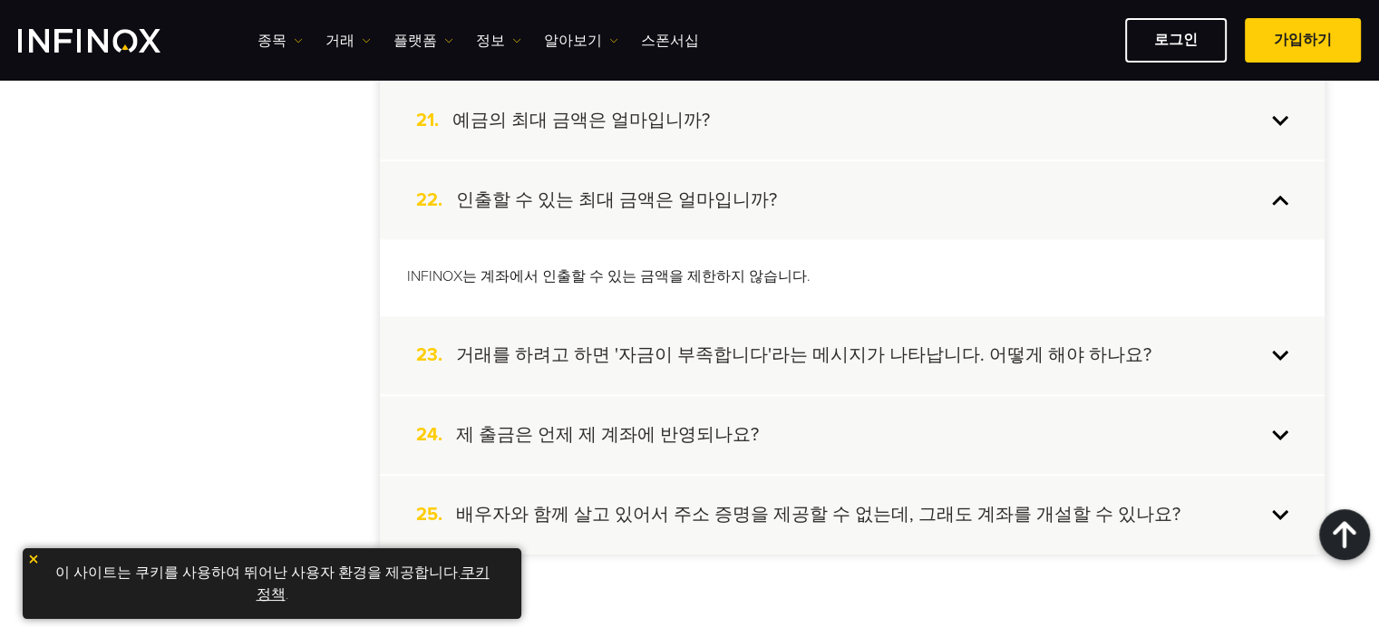
click at [800, 354] on h4 "거래를 하려고 하면 '자금이 부족합니다'라는 메시지가 나타납니다. 어떻게 해야 하나요?" at bounding box center [803, 356] width 695 height 24
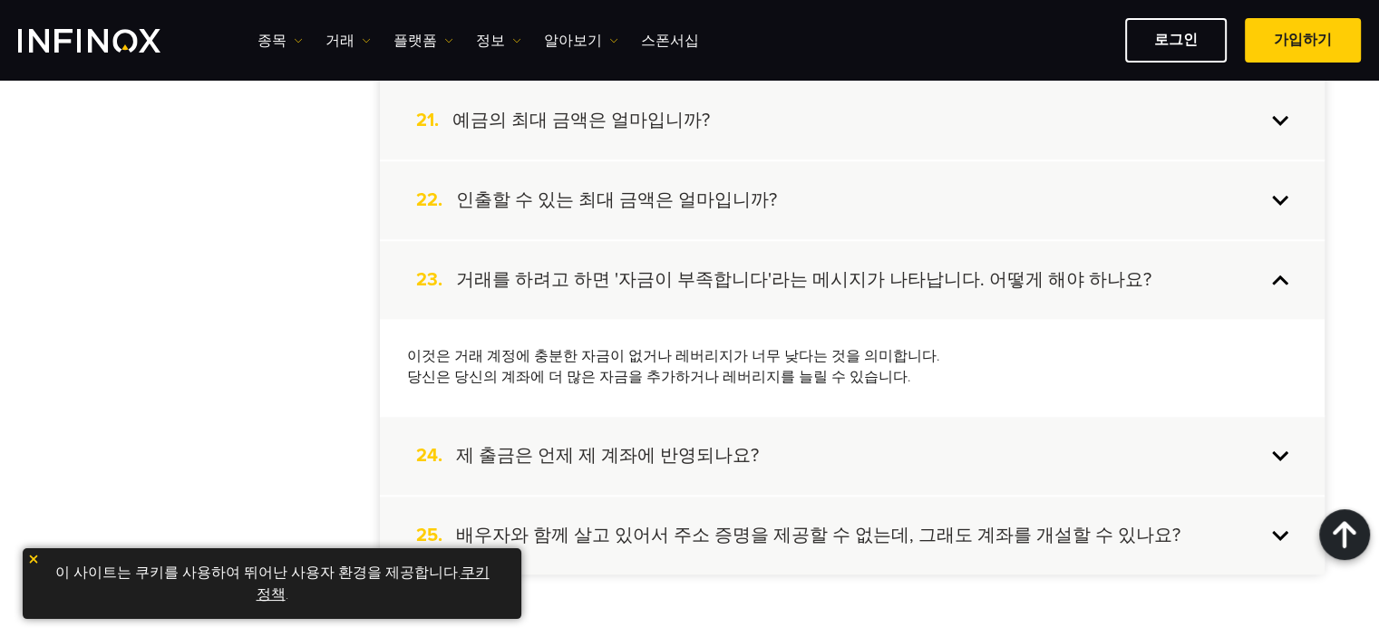
scroll to position [2149, 0]
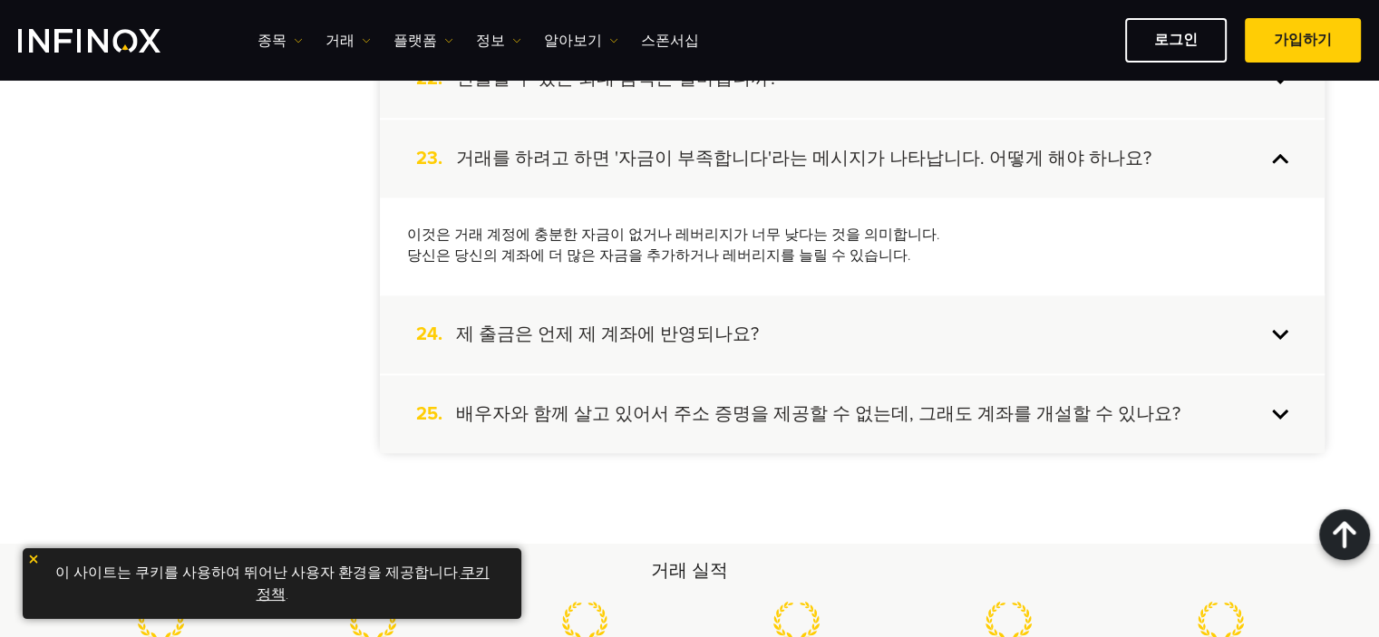
click at [800, 347] on div "24. 제 출금은 언제 제 계좌에 반영되나요?" at bounding box center [852, 335] width 945 height 78
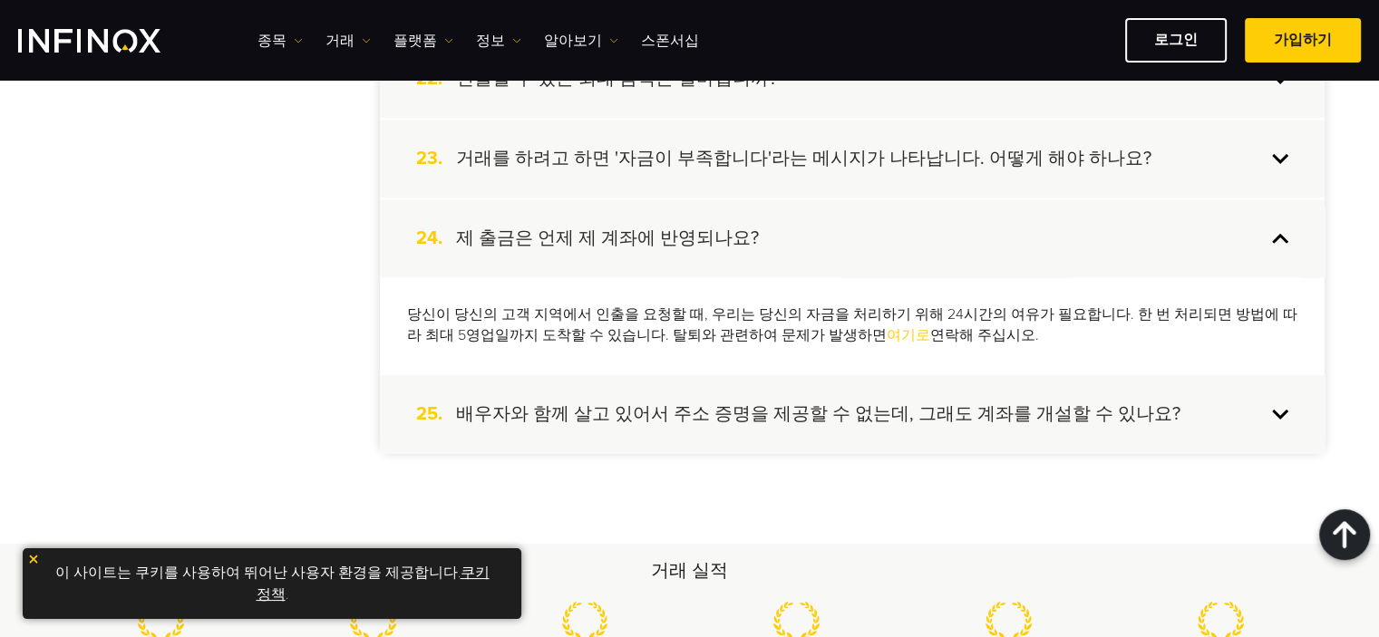
click at [800, 402] on h4 "배우자와 함께 살고 있어서 주소 증명을 제공할 수 없는데, 그래도 계좌를 개설할 수 있나요?" at bounding box center [818, 414] width 724 height 24
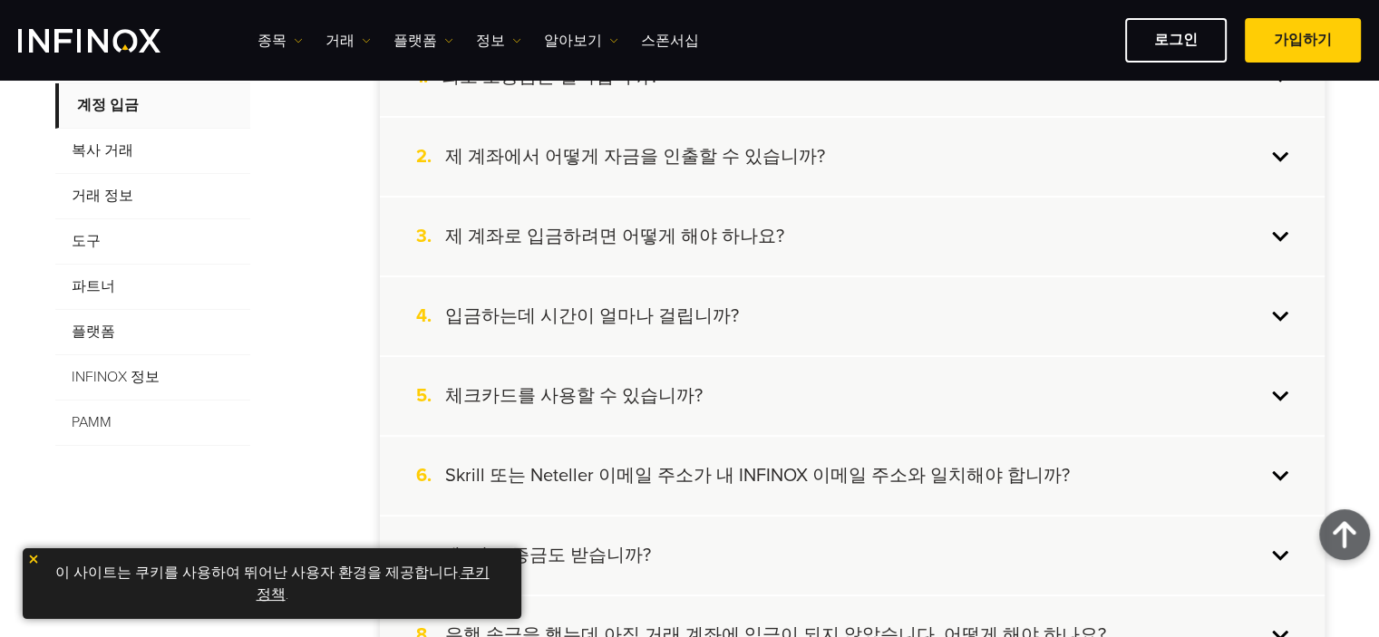
scroll to position [457, 0]
